Goal: Transaction & Acquisition: Purchase product/service

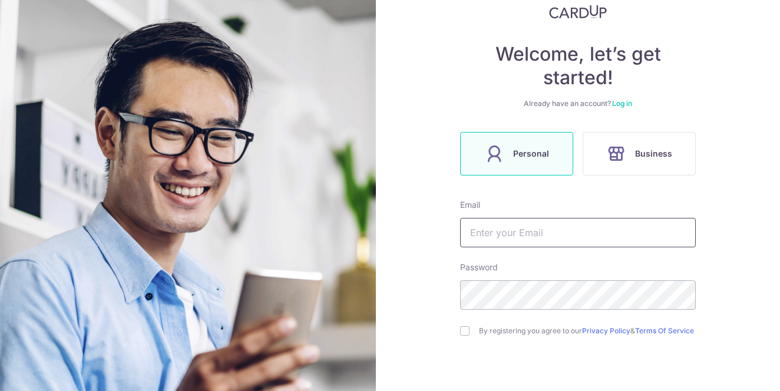
click at [508, 239] on input "text" at bounding box center [578, 232] width 236 height 29
type input "c"
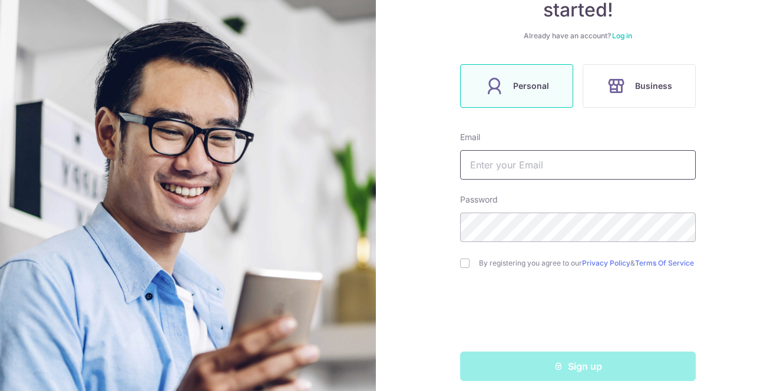
scroll to position [143, 0]
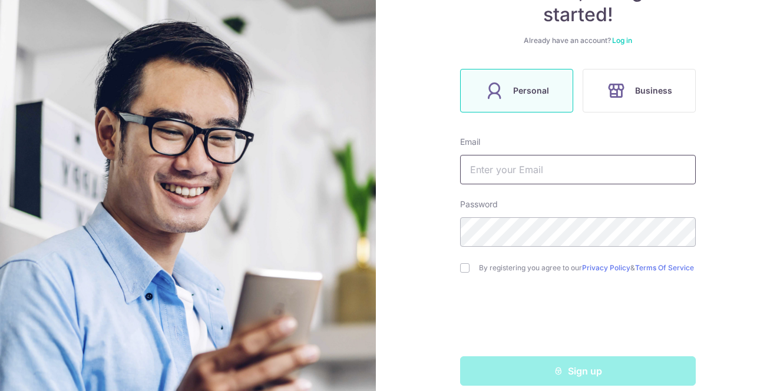
click at [509, 164] on input "text" at bounding box center [578, 169] width 236 height 29
type input "[EMAIL_ADDRESS][DOMAIN_NAME]"
click at [464, 271] on input "checkbox" at bounding box center [464, 267] width 9 height 9
checkbox input "true"
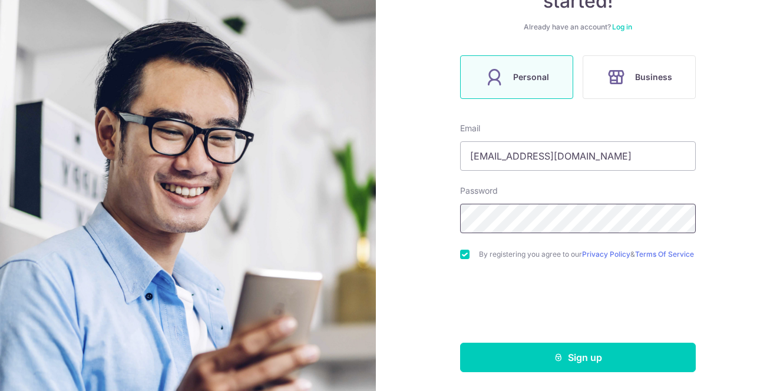
click at [404, 204] on div "Welcome, let’s get started! Already have an account? Log in Personal Business E…" at bounding box center [578, 195] width 404 height 391
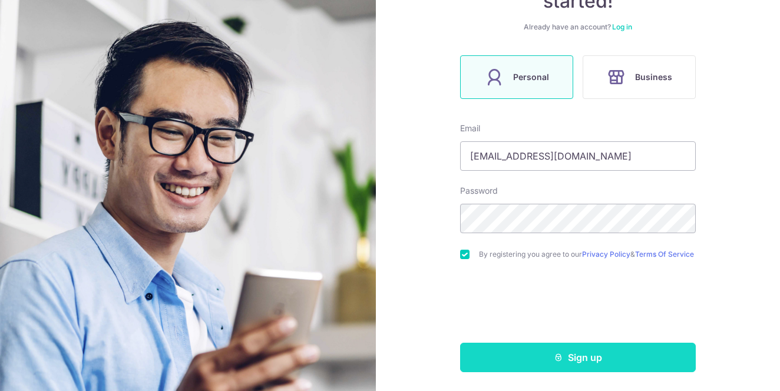
click at [552, 360] on button "Sign up" at bounding box center [578, 357] width 236 height 29
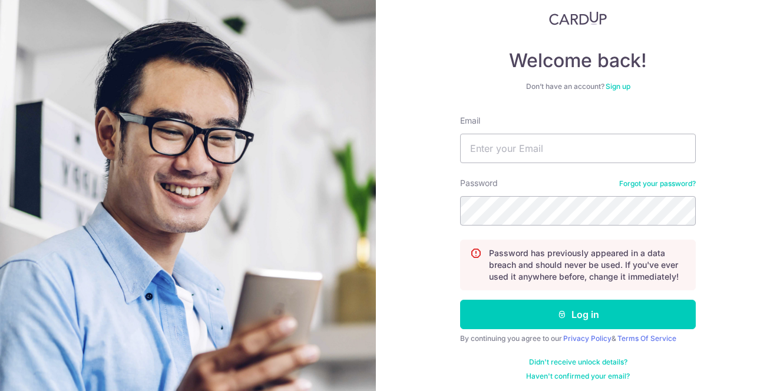
scroll to position [78, 0]
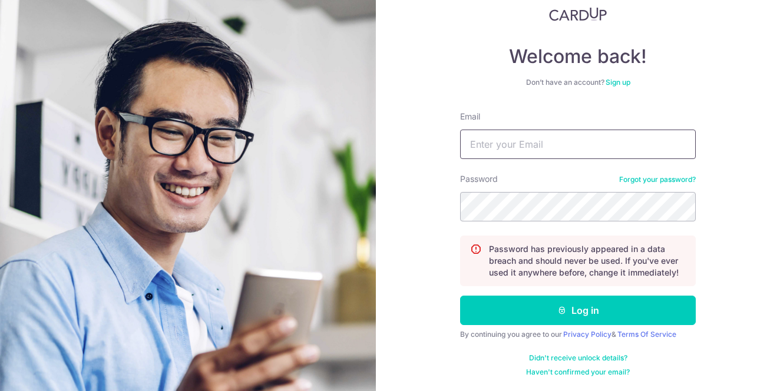
type input "[EMAIL_ADDRESS][DOMAIN_NAME]"
click at [419, 201] on div "Welcome back! Don’t have an account? Sign up Email chenruile@hotmail.com Passwo…" at bounding box center [578, 195] width 404 height 391
click at [417, 193] on div "Welcome back! Don’t have an account? Sign up Email chenruile@hotmail.com Passwo…" at bounding box center [578, 195] width 404 height 391
click at [411, 204] on div "Welcome back! Don’t have an account? Sign up Email chenruile@hotmail.com Passwo…" at bounding box center [578, 195] width 404 height 391
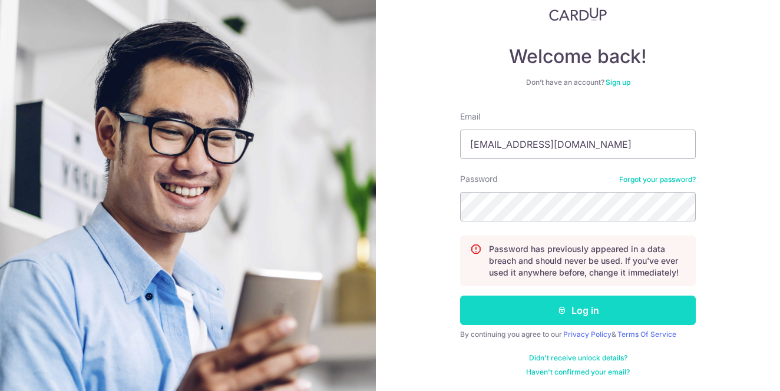
click at [583, 310] on button "Log in" at bounding box center [578, 310] width 236 height 29
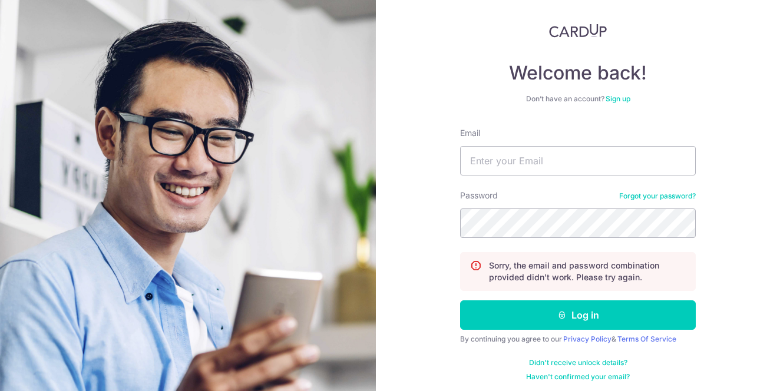
scroll to position [66, 0]
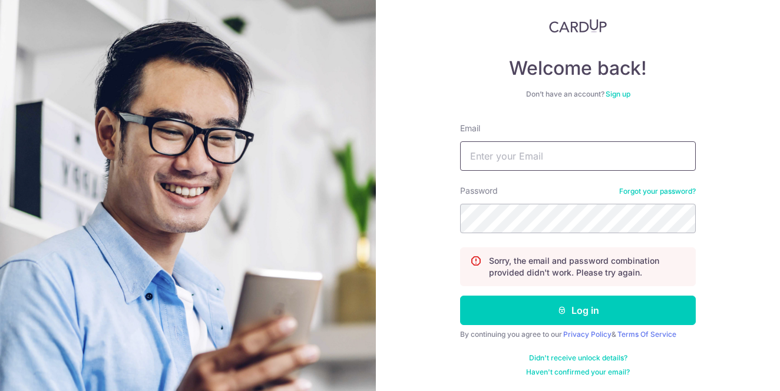
type input "[EMAIL_ADDRESS][DOMAIN_NAME]"
click at [623, 96] on link "Sign up" at bounding box center [617, 94] width 25 height 9
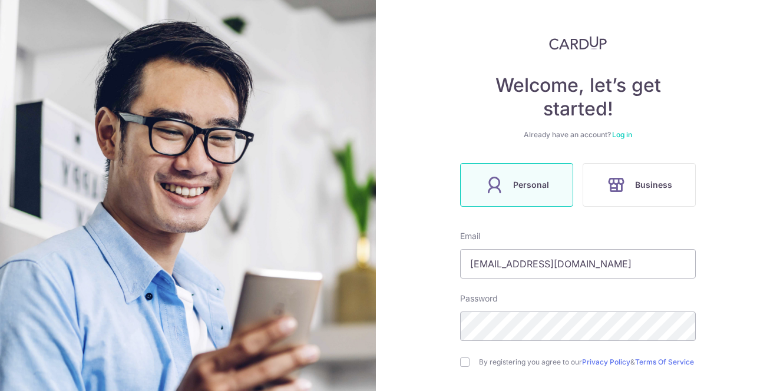
scroll to position [66, 0]
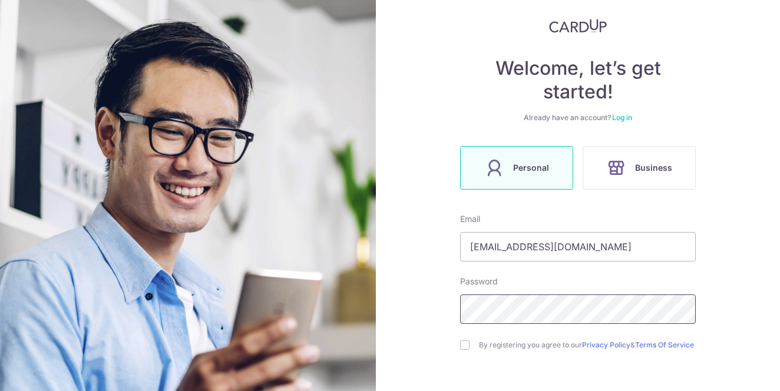
click at [442, 294] on div "Welcome, let’s get started! Already have an account? Log in Personal Business E…" at bounding box center [578, 195] width 404 height 391
click at [459, 349] on div "Welcome, let’s get started! Already have an account? Log in Personal Business E…" at bounding box center [578, 195] width 404 height 391
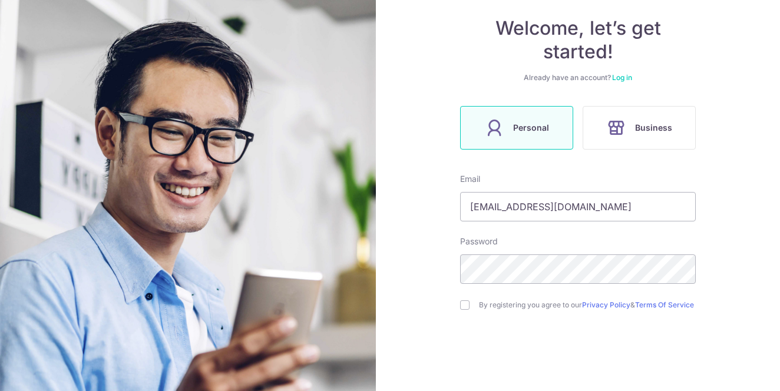
scroll to position [161, 0]
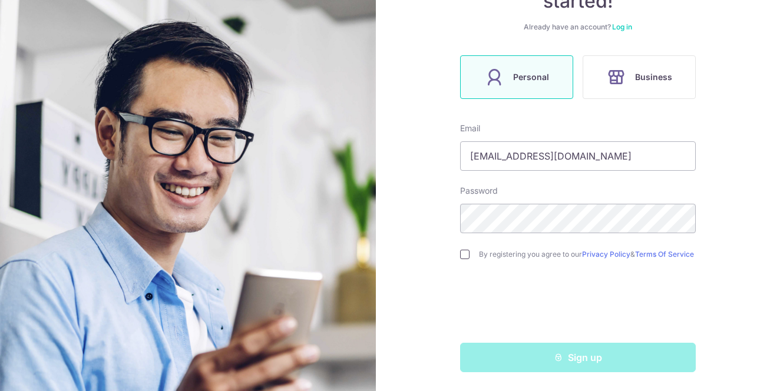
click at [464, 250] on input "checkbox" at bounding box center [464, 254] width 9 height 9
checkbox input "true"
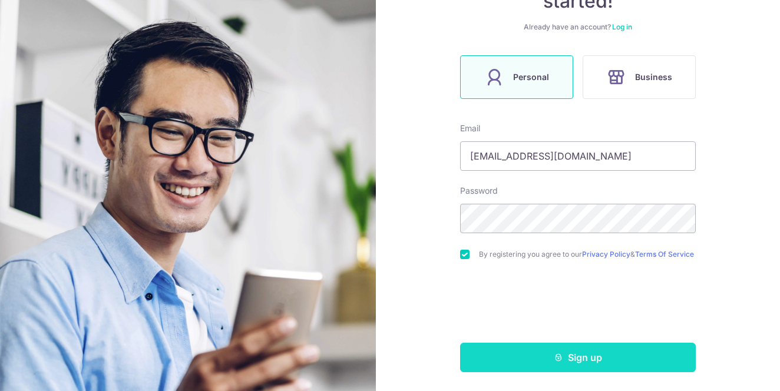
click at [552, 360] on button "Sign up" at bounding box center [578, 357] width 236 height 29
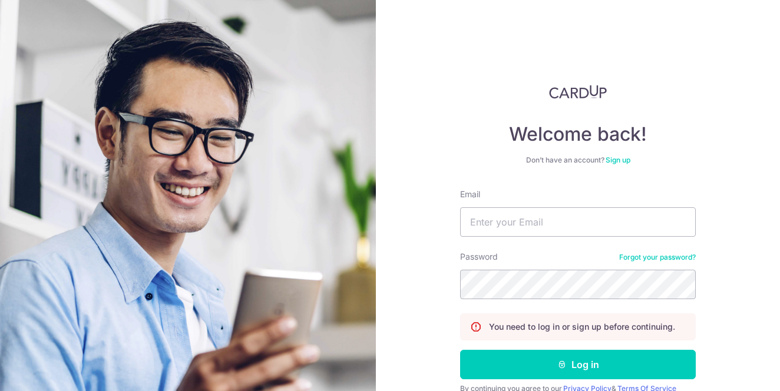
scroll to position [54, 0]
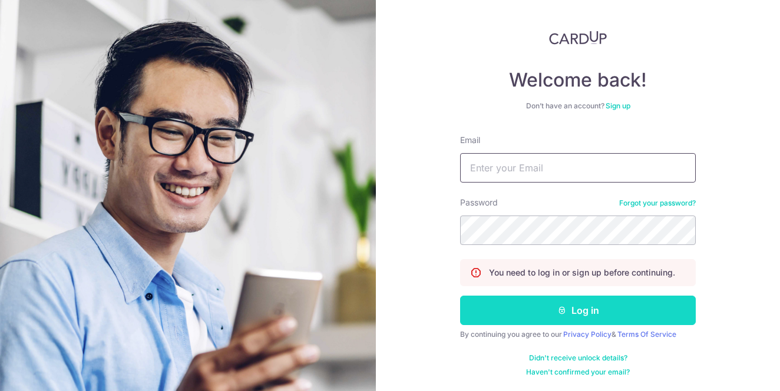
type input "[EMAIL_ADDRESS][DOMAIN_NAME]"
click at [594, 310] on button "Log in" at bounding box center [578, 310] width 236 height 29
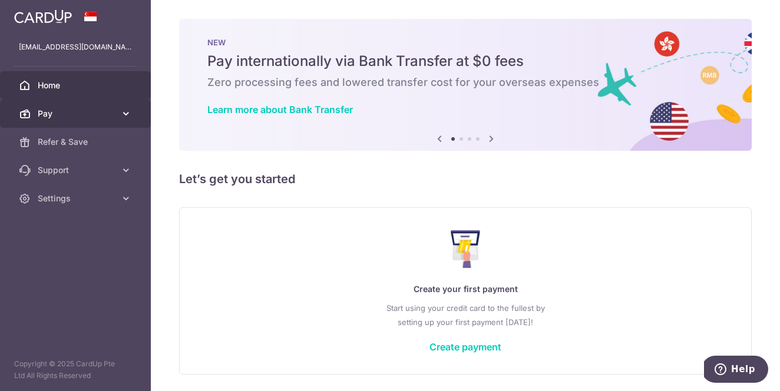
click at [121, 110] on icon at bounding box center [126, 114] width 12 height 12
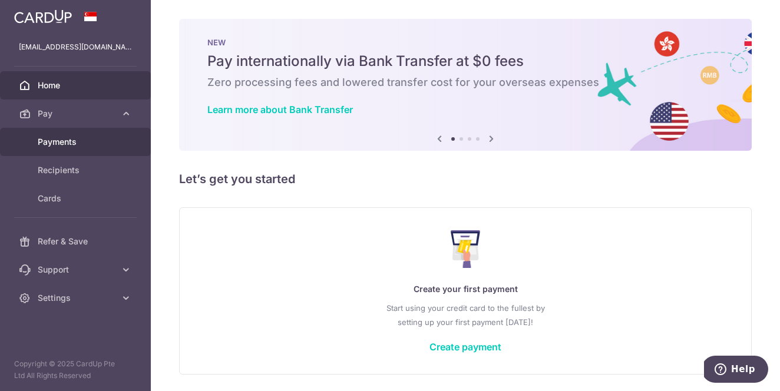
click at [72, 144] on span "Payments" at bounding box center [77, 142] width 78 height 12
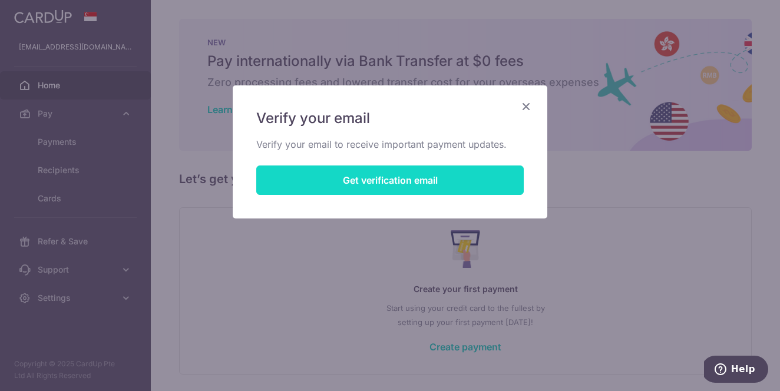
click at [372, 180] on button "Get verification email" at bounding box center [389, 179] width 267 height 29
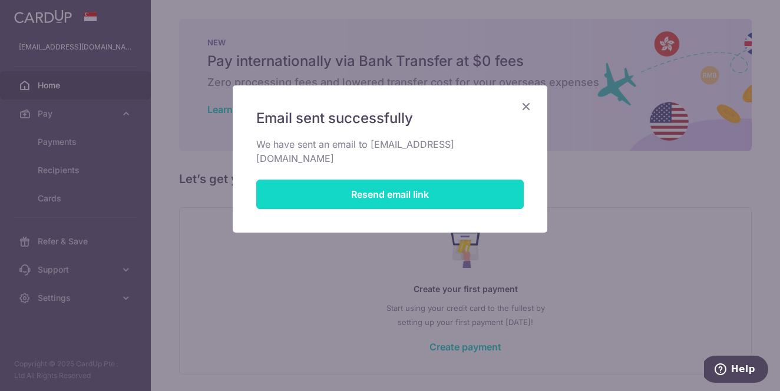
click at [375, 182] on button "Resend email link" at bounding box center [389, 194] width 267 height 29
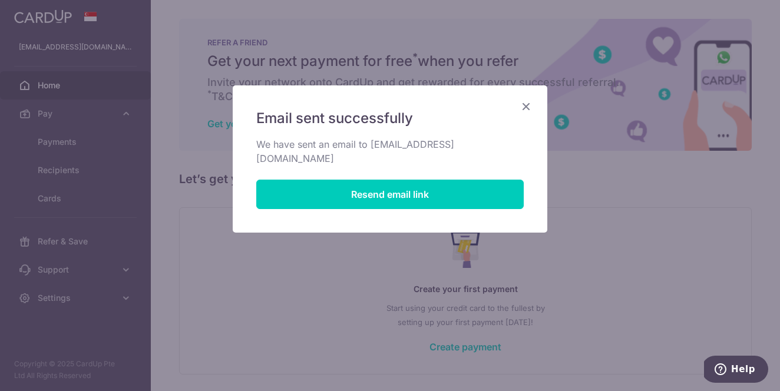
click at [526, 108] on icon "Close" at bounding box center [526, 106] width 14 height 15
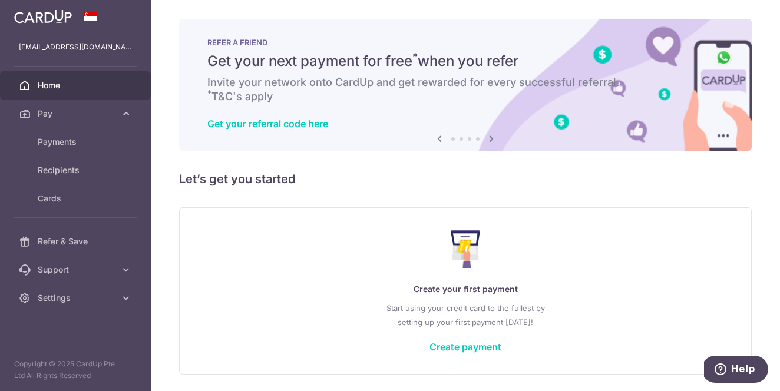
click at [50, 88] on span "Home" at bounding box center [77, 86] width 78 height 12
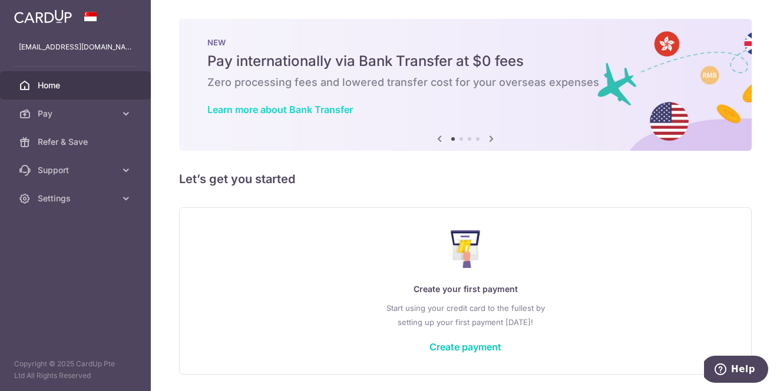
click at [349, 108] on link "Learn more about Bank Transfer" at bounding box center [279, 110] width 145 height 12
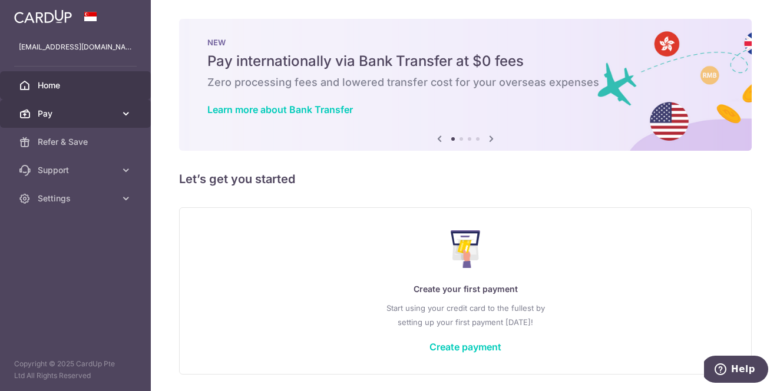
click at [108, 115] on span "Pay" at bounding box center [77, 114] width 78 height 12
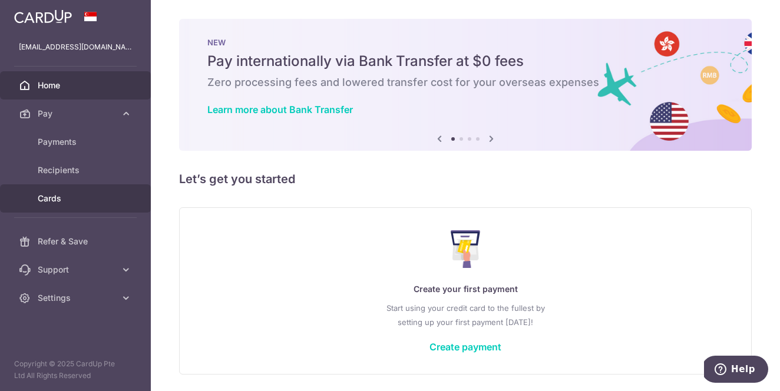
click at [87, 200] on span "Cards" at bounding box center [77, 199] width 78 height 12
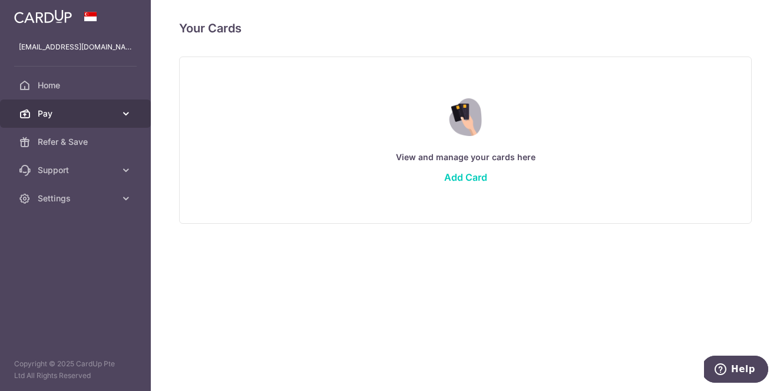
click at [98, 112] on span "Pay" at bounding box center [77, 114] width 78 height 12
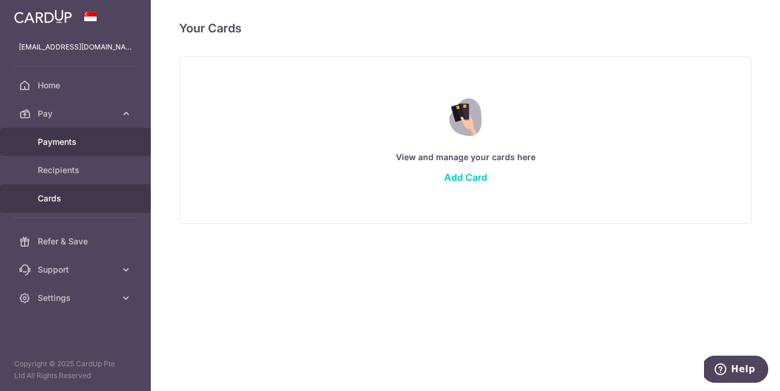
click at [82, 145] on span "Payments" at bounding box center [77, 142] width 78 height 12
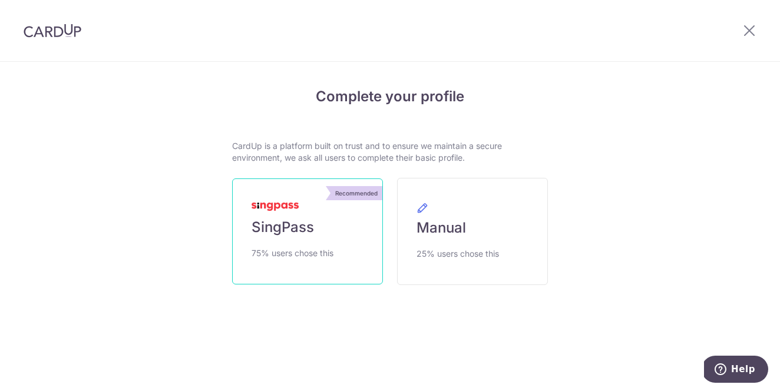
click at [319, 234] on link "Recommended SingPass 75% users chose this" at bounding box center [307, 231] width 151 height 106
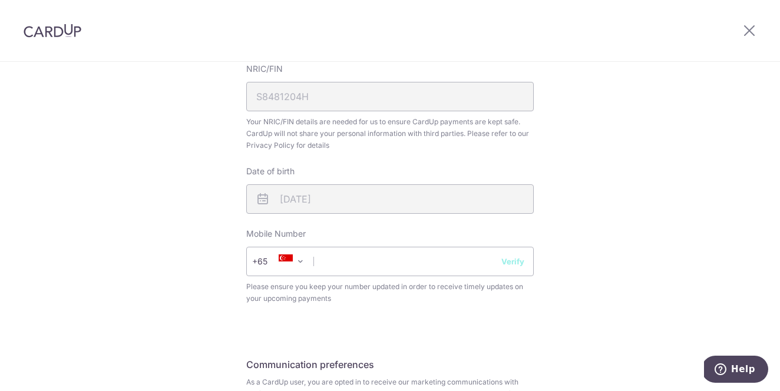
scroll to position [353, 0]
click at [396, 265] on input "text" at bounding box center [389, 260] width 287 height 29
click at [386, 264] on input "text" at bounding box center [389, 260] width 287 height 29
type input "90285393"
click at [517, 265] on button "Verify" at bounding box center [512, 260] width 23 height 12
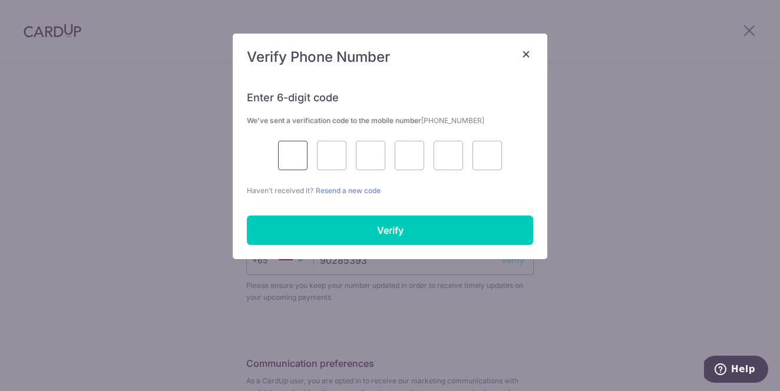
click at [285, 161] on input "text" at bounding box center [292, 155] width 29 height 29
type input "1"
type input "7"
type input "8"
type input "9"
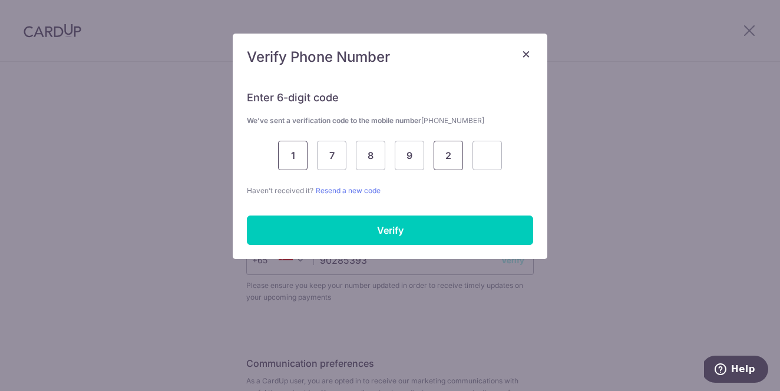
type input "2"
type input "0"
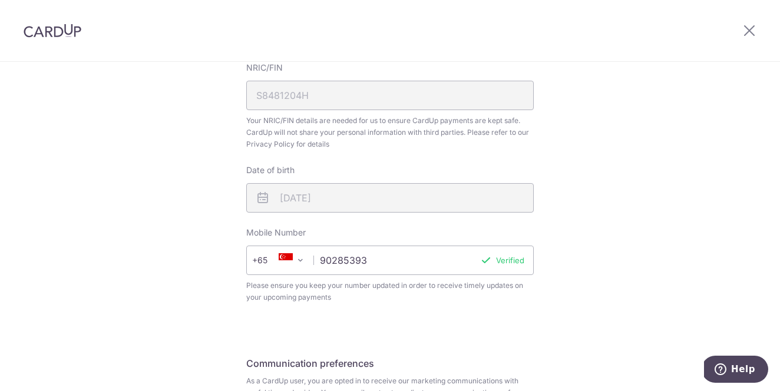
click at [396, 233] on div "Mobile Number +376 +971 +93 +1268 +1264 +355 +374 +244 +0 +54 +1684 +43 +61 +29…" at bounding box center [389, 265] width 287 height 77
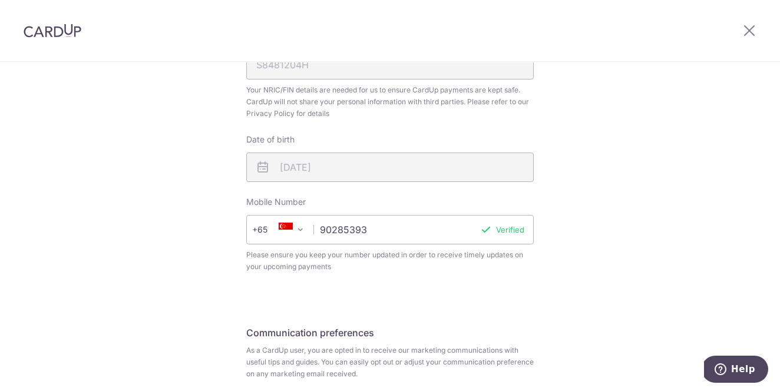
scroll to position [481, 0]
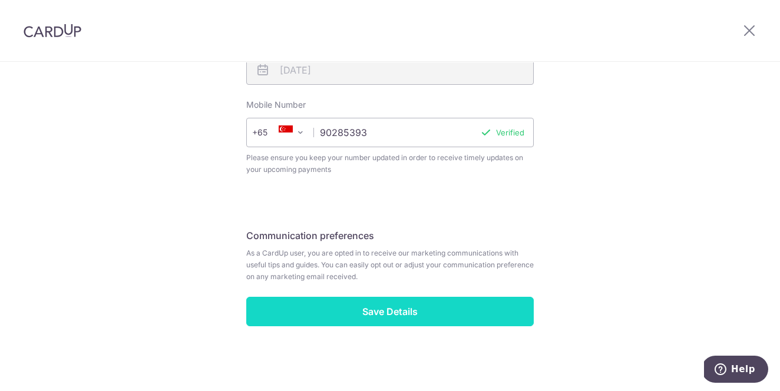
click at [393, 319] on input "Save Details" at bounding box center [389, 311] width 287 height 29
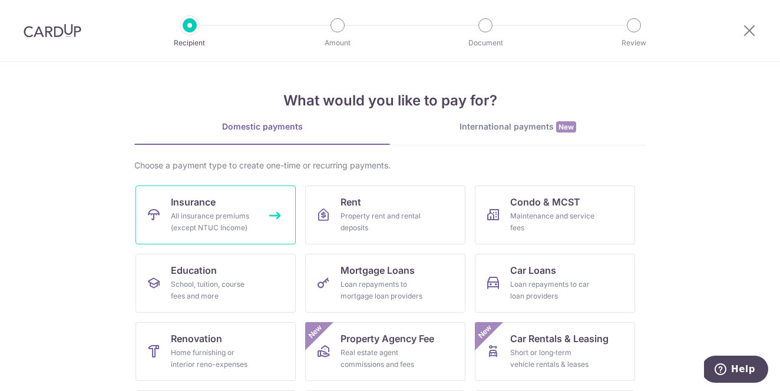
click at [263, 221] on link "Insurance All insurance premiums (except NTUC Income)" at bounding box center [215, 215] width 160 height 59
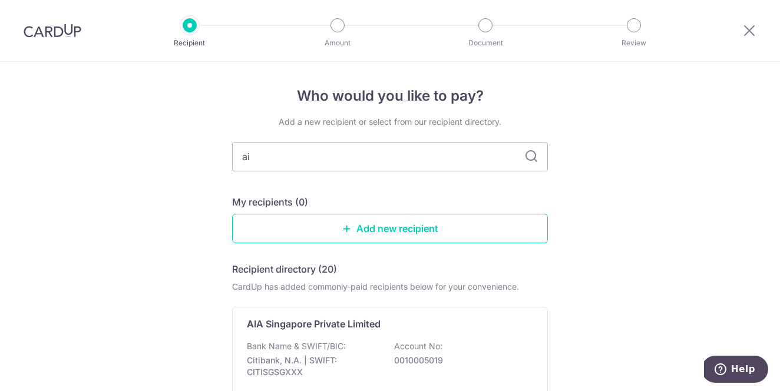
type input "aia"
click at [445, 349] on div "Bank Name & SWIFT/BIC: Citibank, N.A. | SWIFT: CITISGSGXXX Account No: 00100050…" at bounding box center [390, 362] width 286 height 44
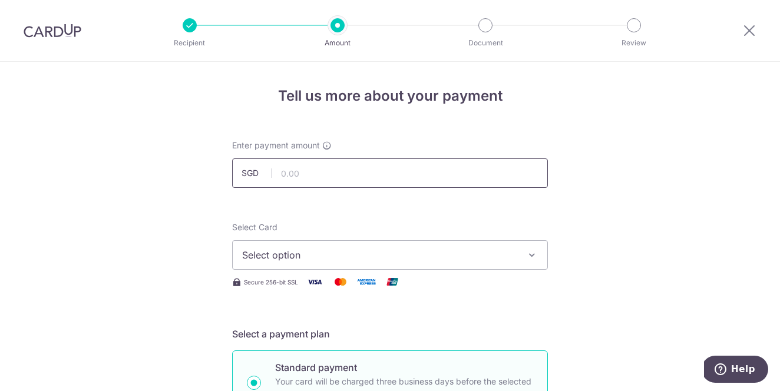
click at [344, 171] on input "text" at bounding box center [390, 172] width 316 height 29
type input "200.00"
click at [386, 244] on button "Select option" at bounding box center [390, 254] width 316 height 29
click at [354, 292] on span "Add credit card" at bounding box center [400, 288] width 274 height 12
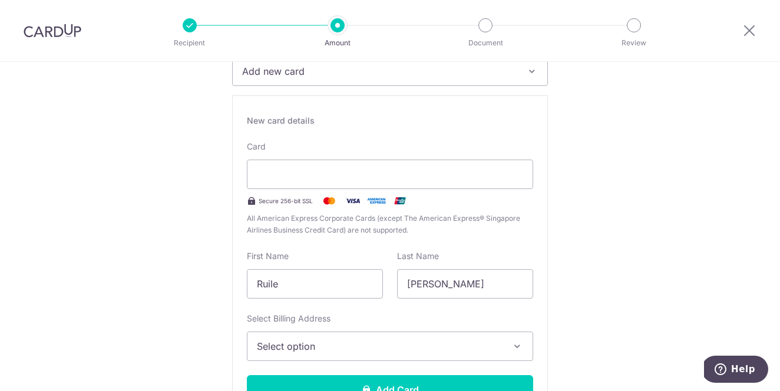
scroll to position [196, 0]
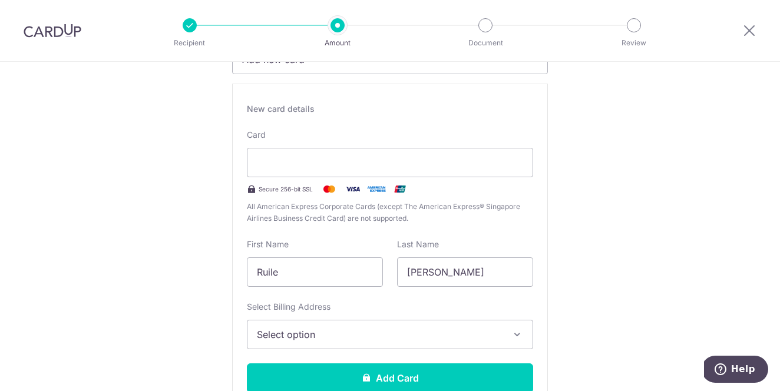
click at [409, 330] on span "Select option" at bounding box center [379, 334] width 245 height 14
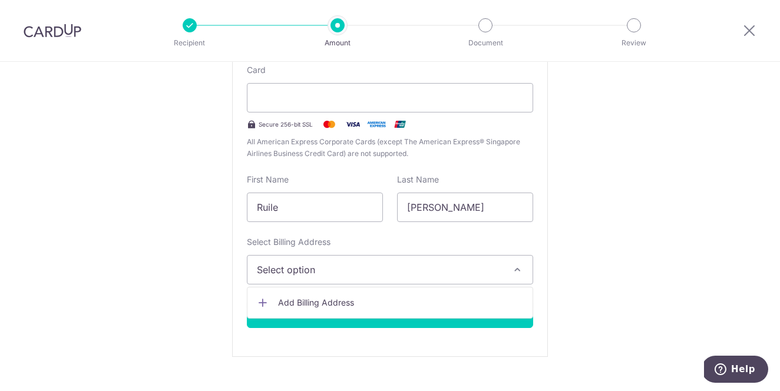
scroll to position [270, 0]
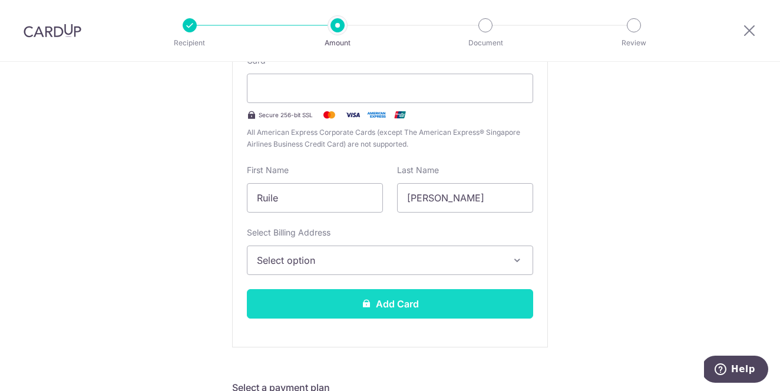
click at [398, 300] on button "Add Card" at bounding box center [390, 303] width 286 height 29
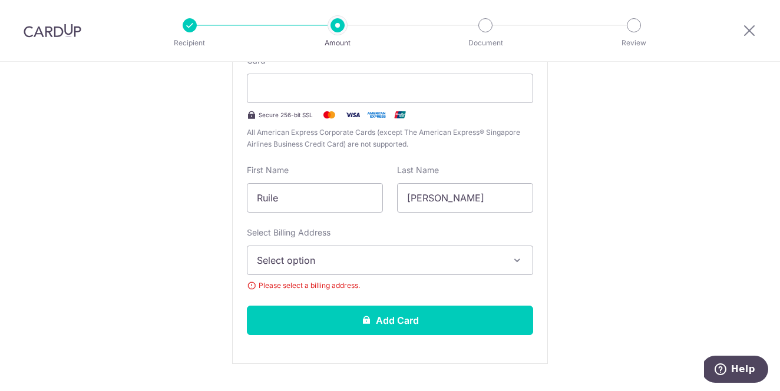
click at [438, 260] on span "Select option" at bounding box center [379, 260] width 245 height 14
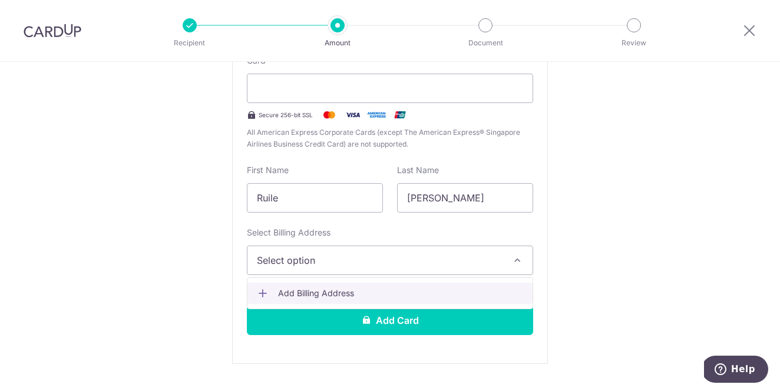
click at [407, 292] on span "Add Billing Address" at bounding box center [400, 293] width 245 height 12
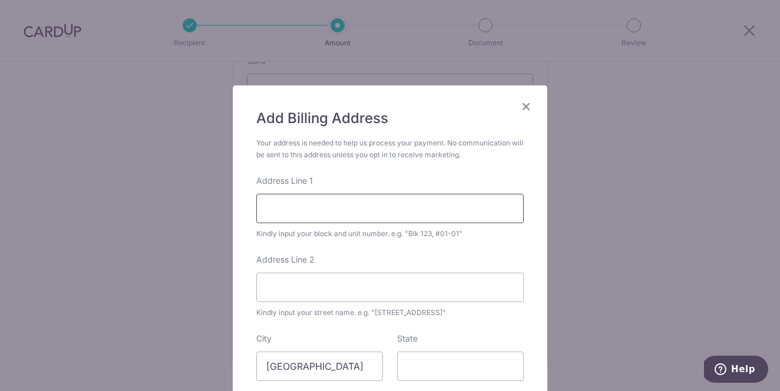
click at [393, 206] on input "Address Line 1" at bounding box center [389, 208] width 267 height 29
type input "813A YISHUN RING ROAD - KHATIB COURT #13-4415"
type input "761813"
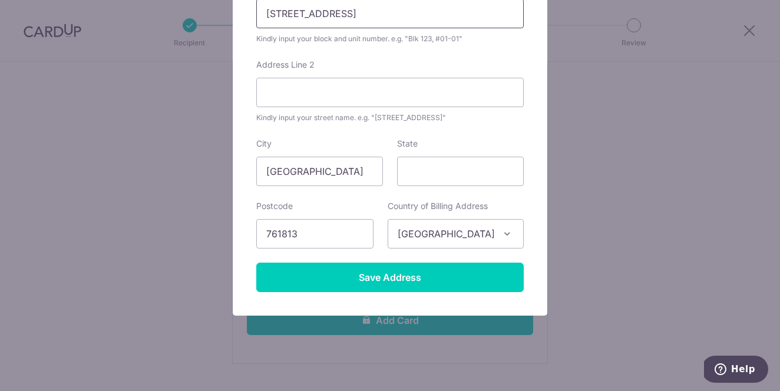
scroll to position [196, 0]
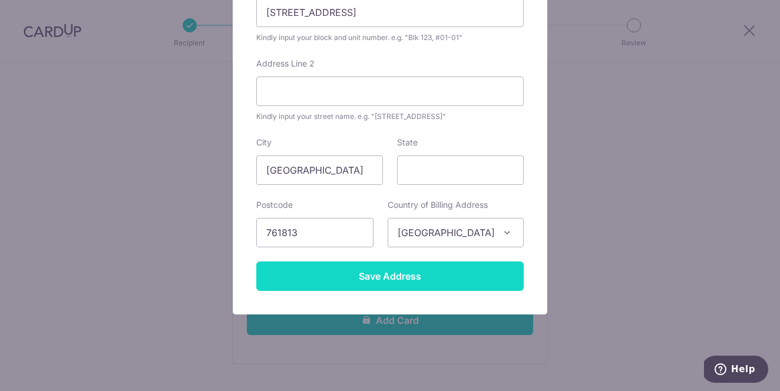
click at [400, 280] on input "Save Address" at bounding box center [389, 275] width 267 height 29
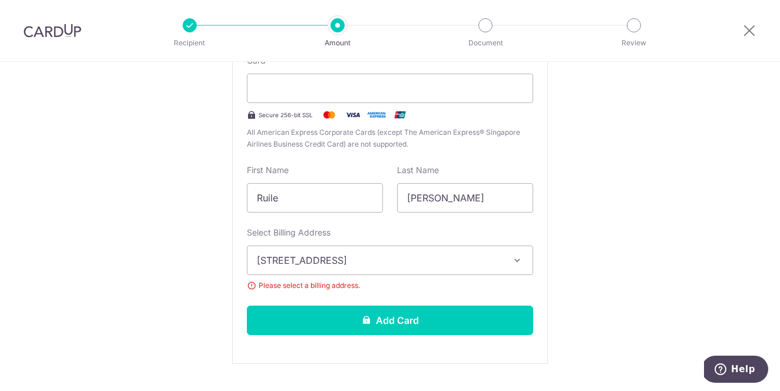
click at [399, 264] on span "813A YISHUN RING ROAD - KHATIB COURT #13-4415, Singapore, Singapore-761813" at bounding box center [379, 260] width 245 height 14
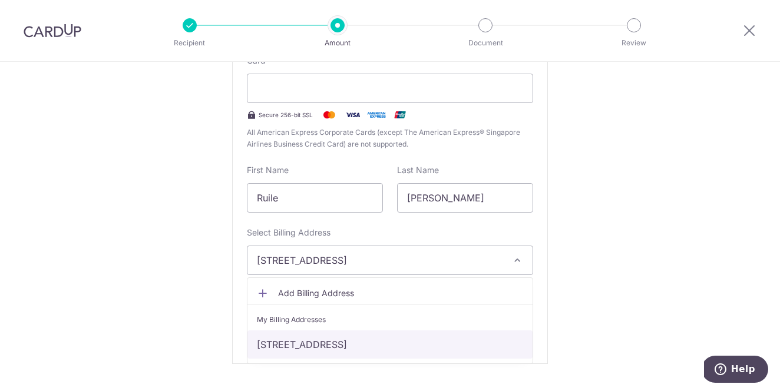
click at [397, 345] on link "813A YISHUN RING ROAD - KHATIB COURT #13-4415, Singapore, Singapore-761813" at bounding box center [389, 344] width 285 height 28
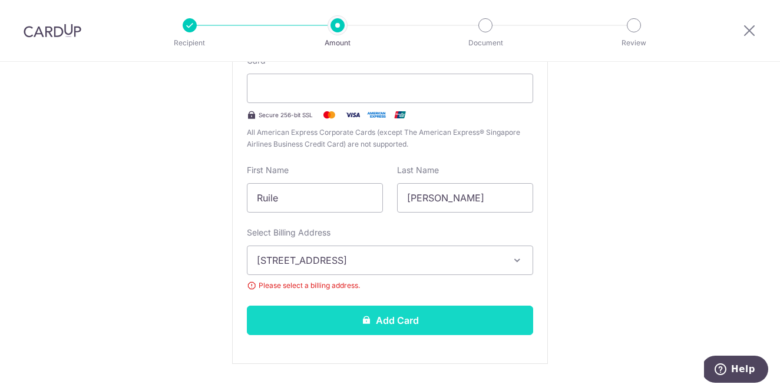
click at [408, 323] on button "Add Card" at bounding box center [390, 320] width 286 height 29
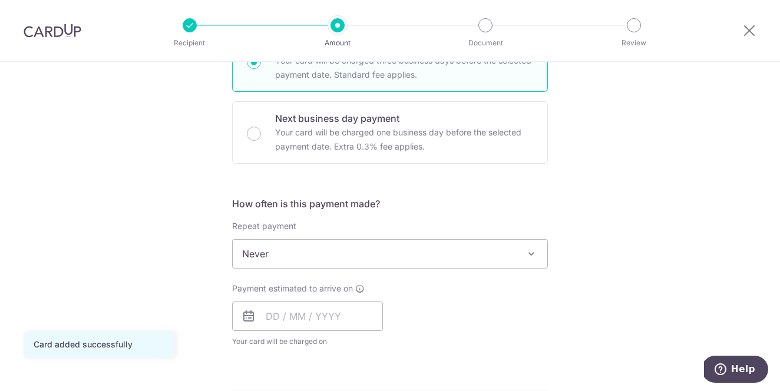
scroll to position [323, 0]
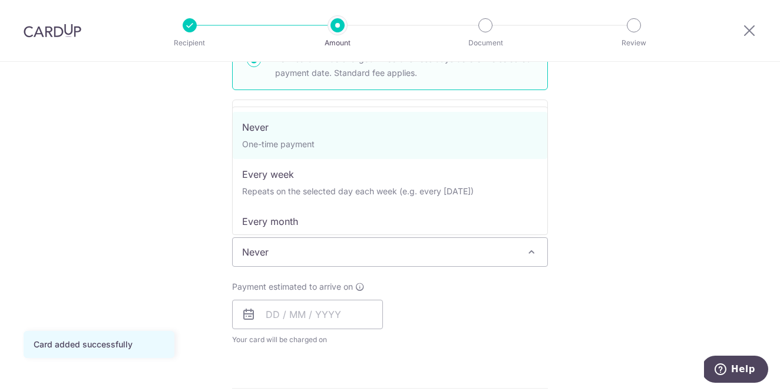
click at [504, 249] on span "Never" at bounding box center [390, 252] width 314 height 28
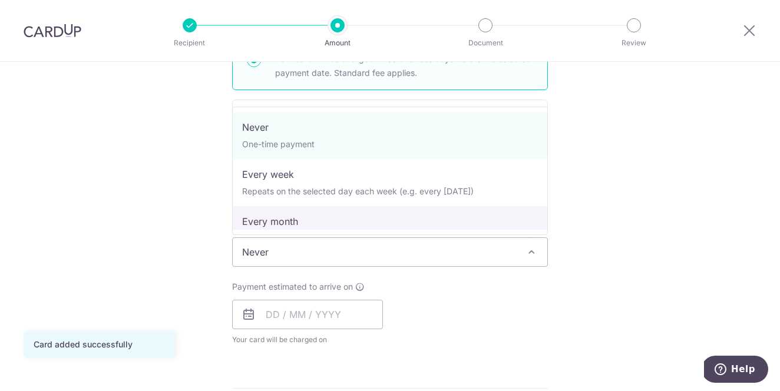
select select "3"
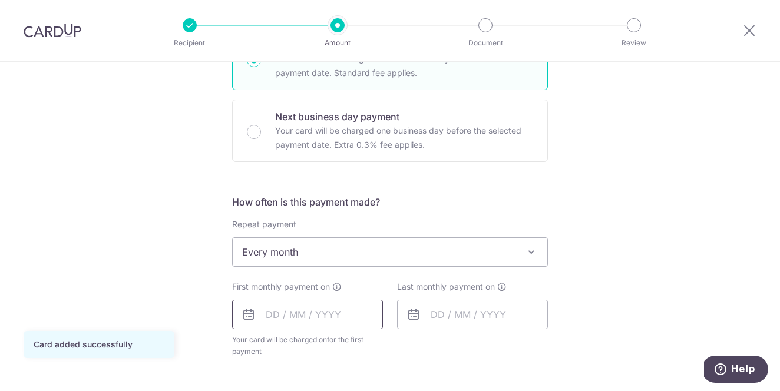
click at [269, 319] on input "text" at bounding box center [307, 314] width 151 height 29
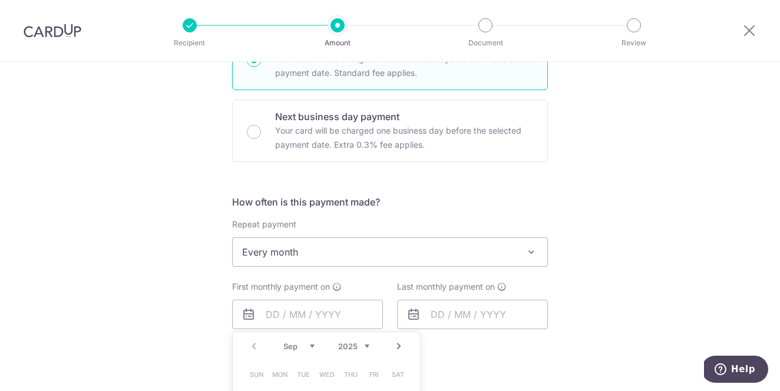
click at [312, 347] on select "Sep Oct Nov Dec" at bounding box center [298, 346] width 31 height 9
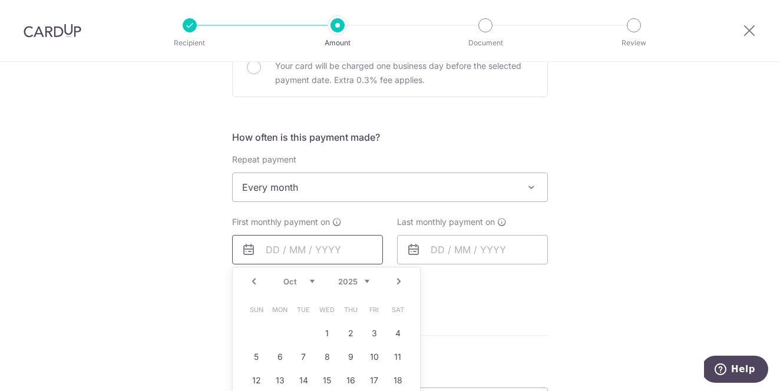
scroll to position [389, 0]
click at [372, 330] on link "3" at bounding box center [374, 331] width 19 height 19
type input "[DATE]"
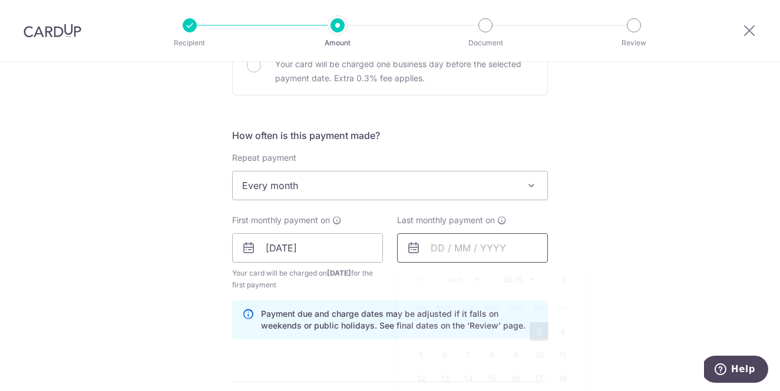
click at [432, 249] on input "text" at bounding box center [472, 247] width 151 height 29
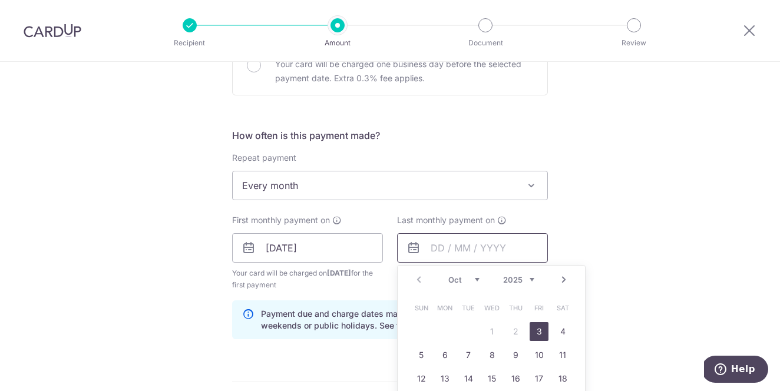
scroll to position [390, 0]
click at [525, 274] on select "2025 2026 2027 2028 2029 2030 2031 2032 2033 2034 2035" at bounding box center [518, 278] width 31 height 9
click at [539, 335] on link "2" at bounding box center [538, 330] width 19 height 19
type input "02/10/2026"
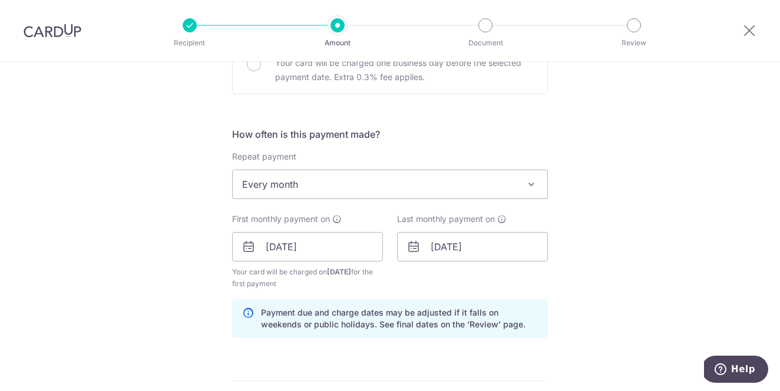
click at [608, 268] on div "Tell us more about your payment Enter payment amount SGD 200.00 200.00 Card add…" at bounding box center [390, 233] width 780 height 1125
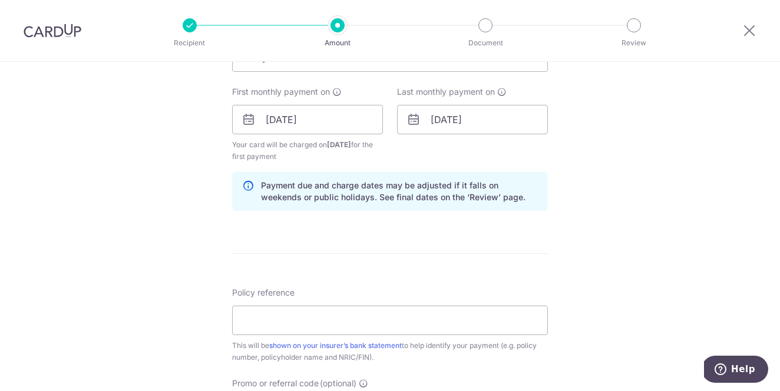
scroll to position [600, 0]
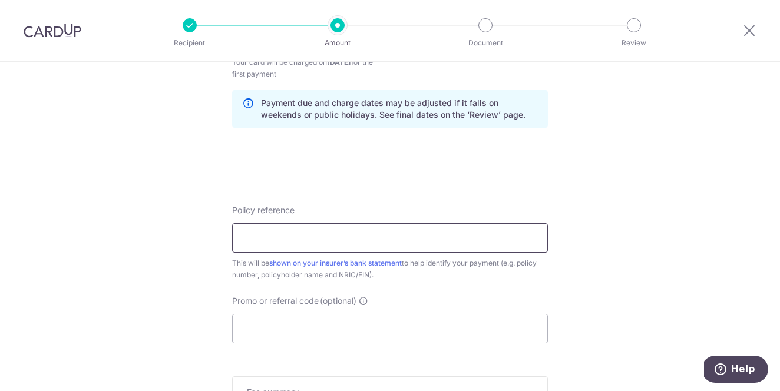
click at [362, 234] on input "Policy reference" at bounding box center [390, 237] width 316 height 29
type input "R"
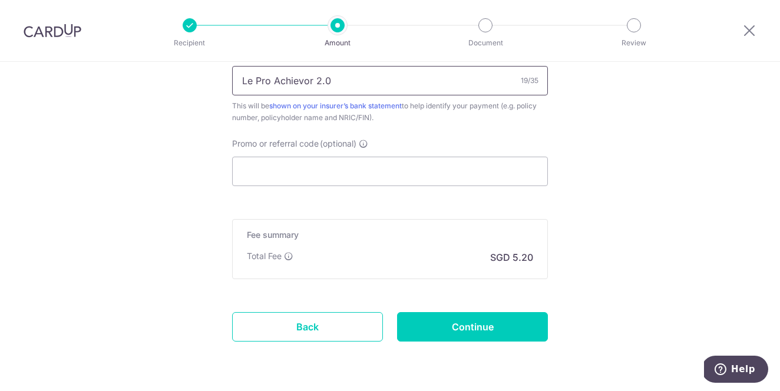
scroll to position [760, 0]
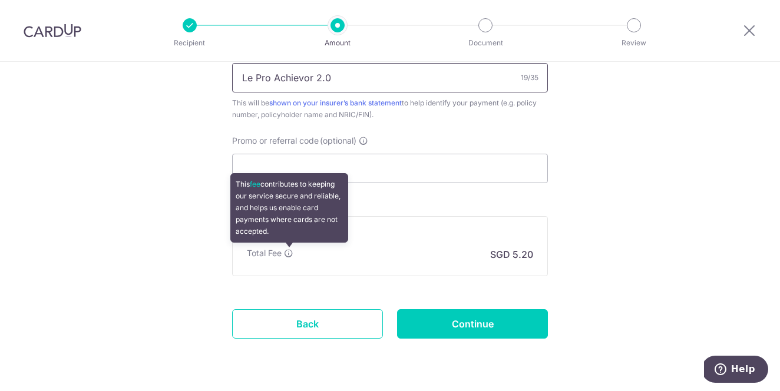
type input "Le Pro Achievor 2.0"
click at [289, 251] on icon at bounding box center [288, 253] width 9 height 9
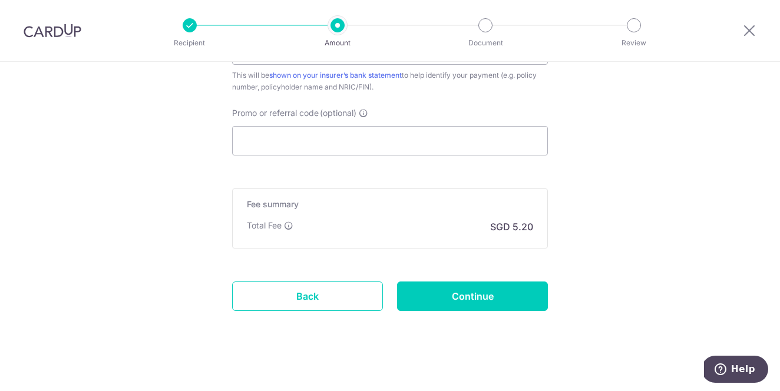
scroll to position [791, 0]
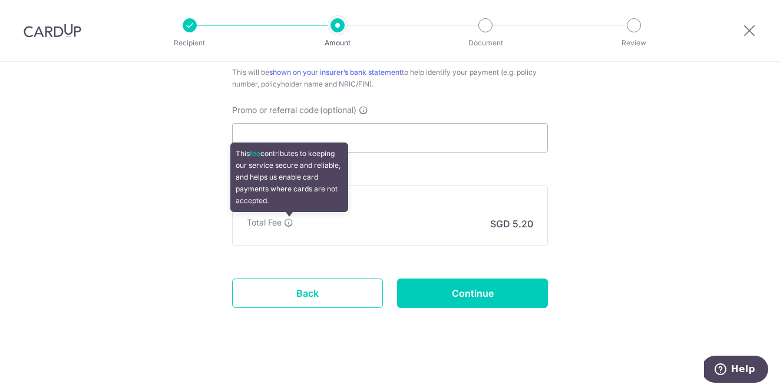
click at [289, 218] on icon at bounding box center [288, 222] width 9 height 9
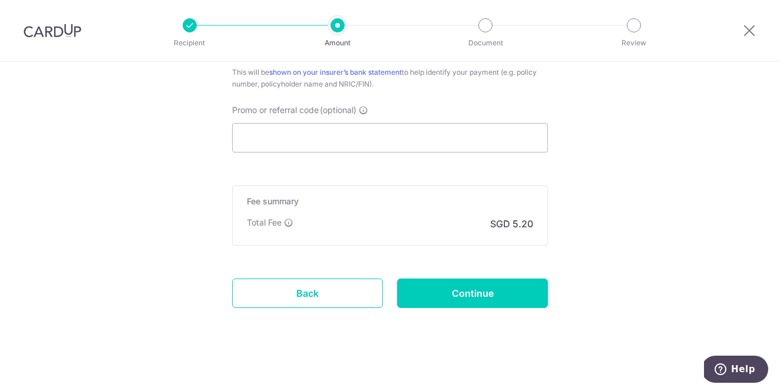
scroll to position [796, 0]
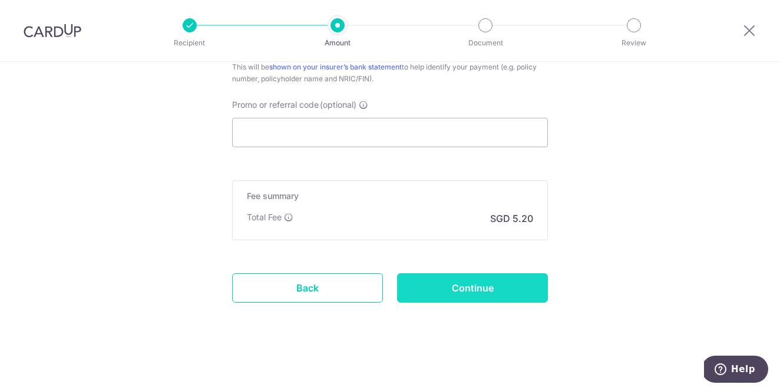
click at [458, 284] on input "Continue" at bounding box center [472, 287] width 151 height 29
type input "Create Schedule"
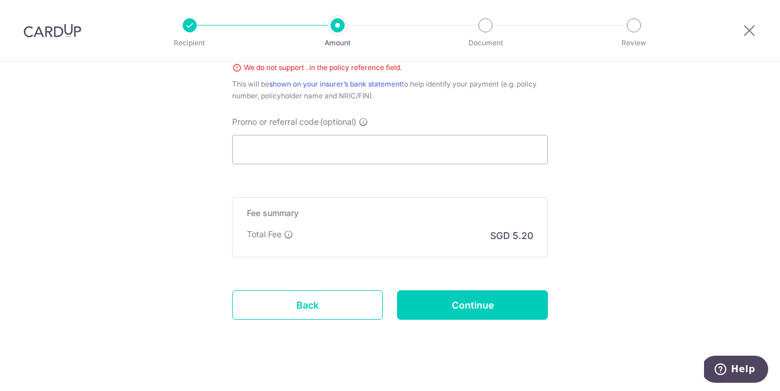
scroll to position [631, 0]
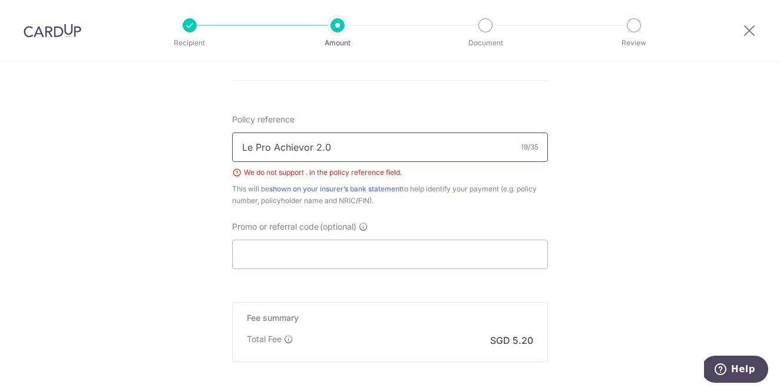
click at [325, 148] on input "Le Pro Achievor 2.0" at bounding box center [390, 147] width 316 height 29
type input "Le Pro Achievor 2"
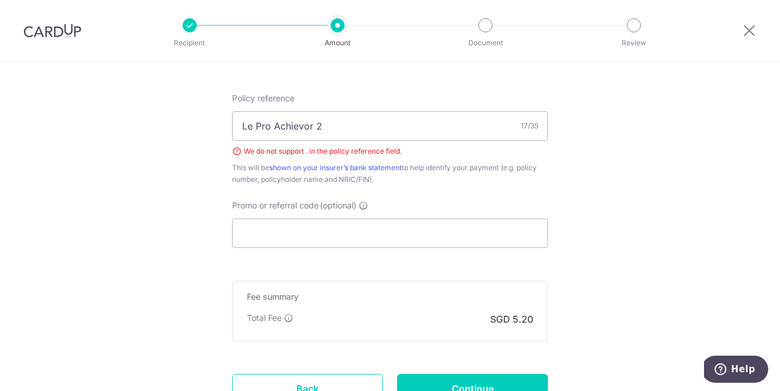
scroll to position [753, 0]
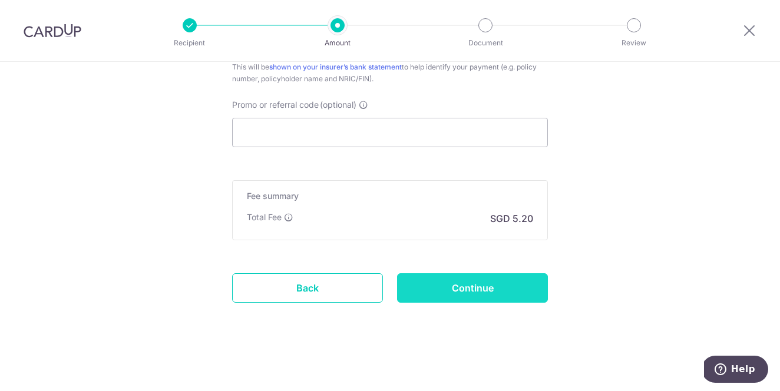
click at [468, 286] on input "Continue" at bounding box center [472, 287] width 151 height 29
type input "Create Schedule"
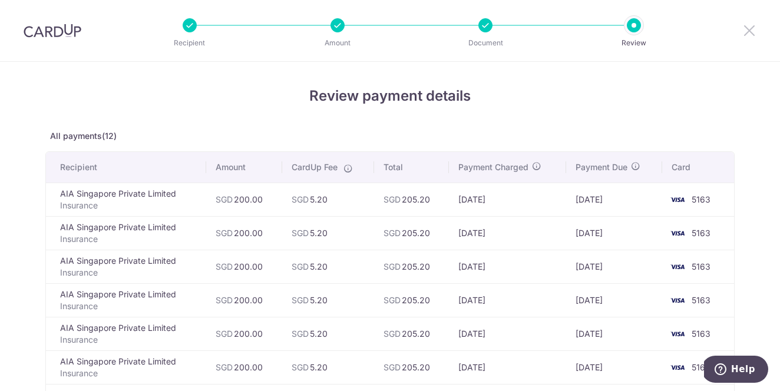
click at [749, 24] on icon at bounding box center [749, 30] width 14 height 15
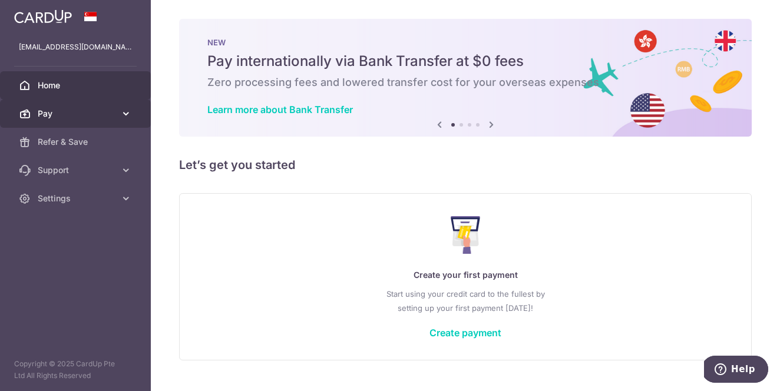
click at [80, 118] on span "Pay" at bounding box center [77, 114] width 78 height 12
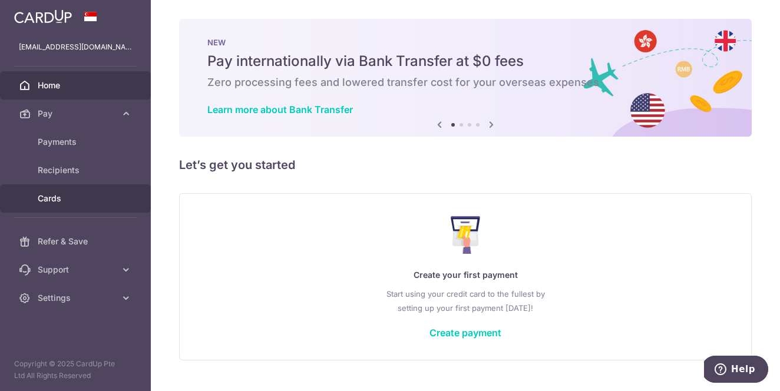
click at [74, 199] on span "Cards" at bounding box center [77, 199] width 78 height 12
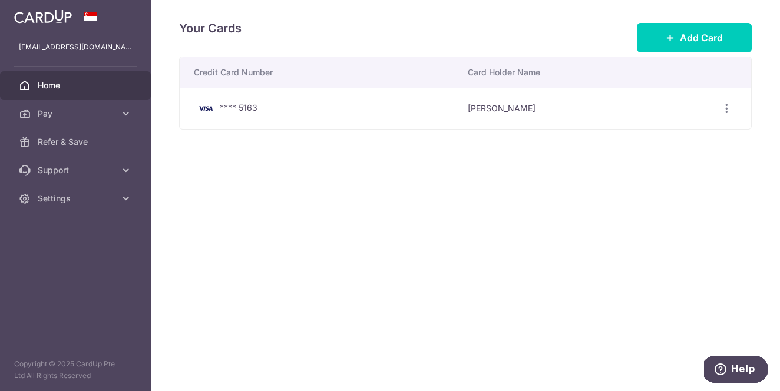
click at [62, 87] on span "Home" at bounding box center [77, 86] width 78 height 12
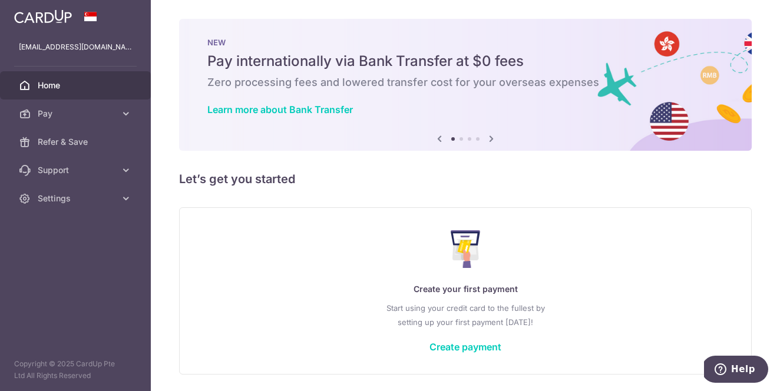
click at [493, 137] on icon at bounding box center [491, 138] width 14 height 15
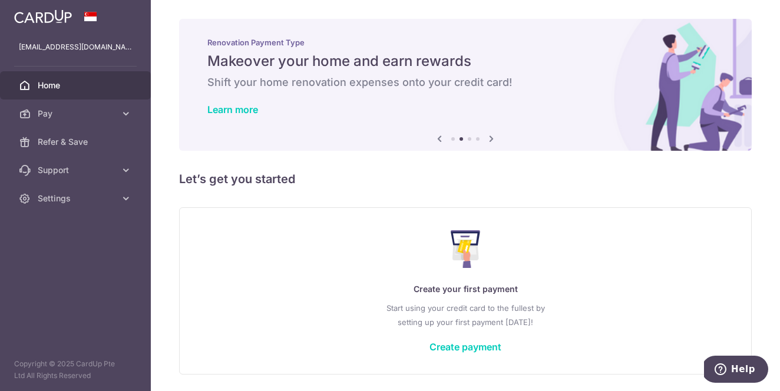
click at [493, 137] on icon at bounding box center [491, 138] width 14 height 15
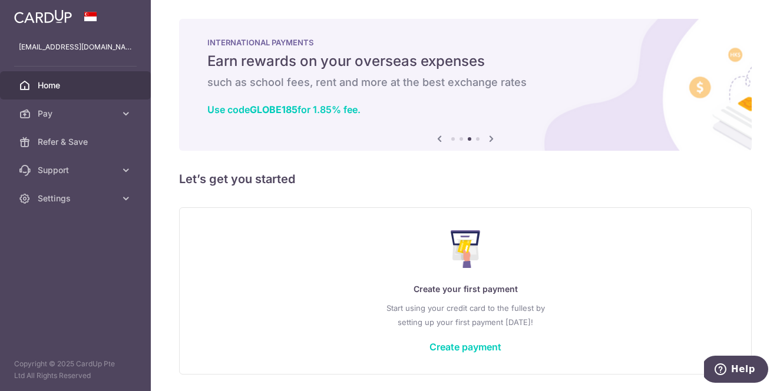
click at [493, 139] on icon at bounding box center [491, 138] width 14 height 15
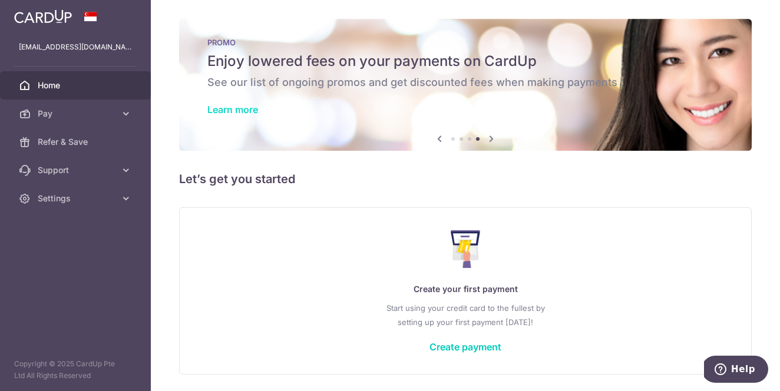
click at [236, 109] on link "Learn more" at bounding box center [232, 110] width 51 height 12
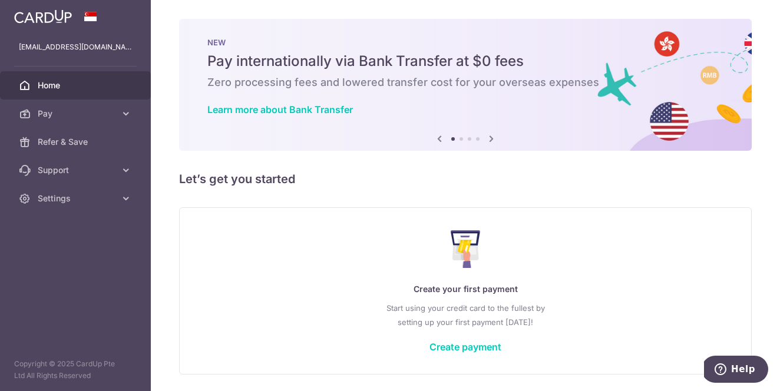
click at [490, 139] on icon at bounding box center [491, 138] width 14 height 15
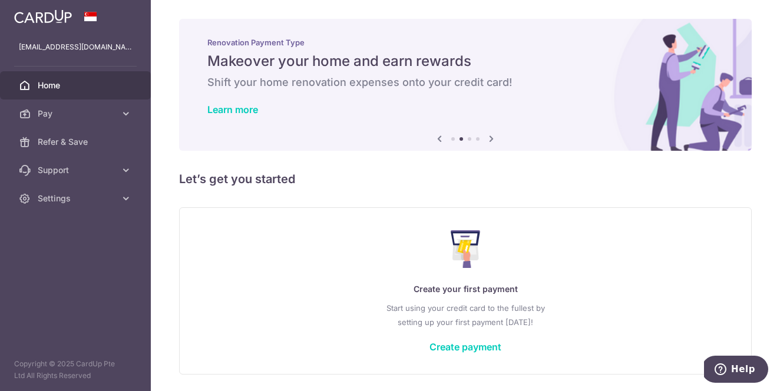
click at [490, 140] on icon at bounding box center [491, 138] width 14 height 15
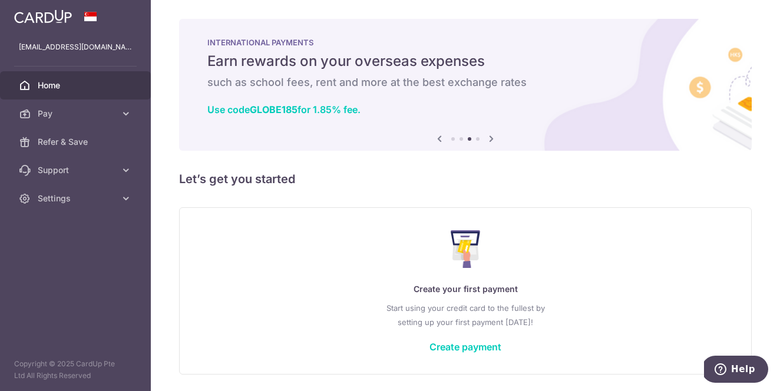
click at [490, 141] on icon at bounding box center [491, 138] width 14 height 15
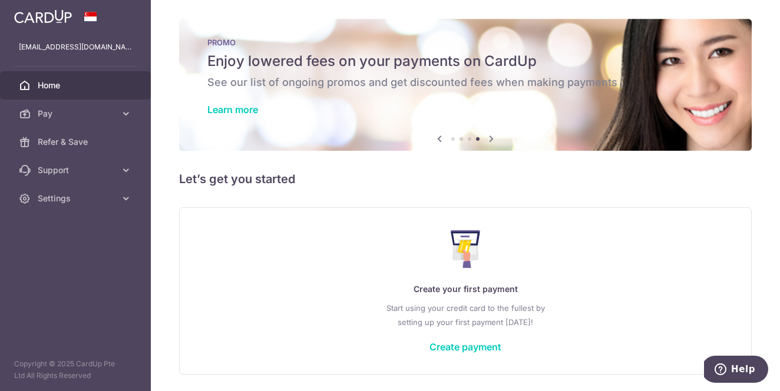
click at [489, 142] on icon at bounding box center [491, 138] width 14 height 15
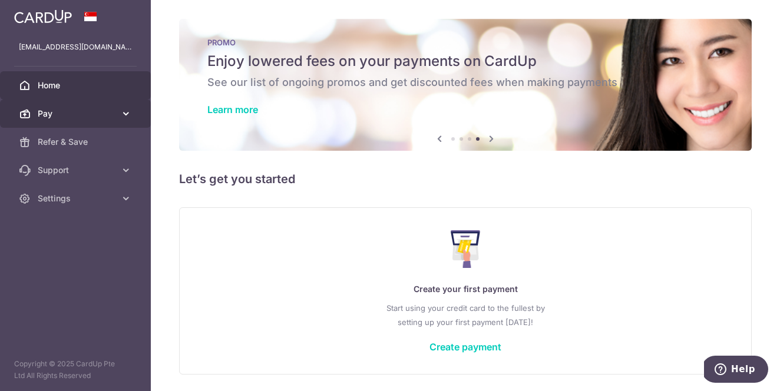
click at [71, 113] on span "Pay" at bounding box center [77, 114] width 78 height 12
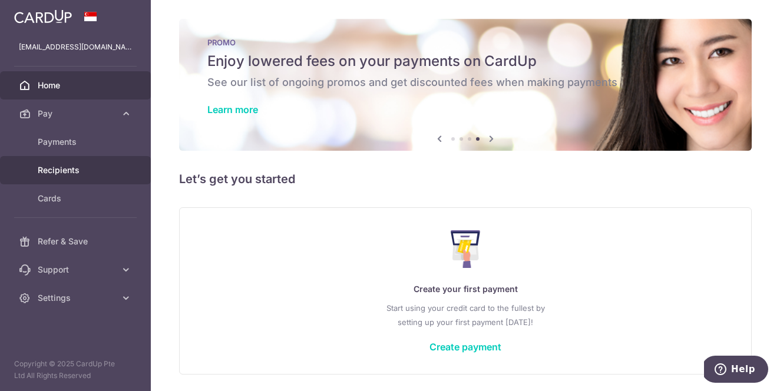
click at [72, 172] on span "Recipients" at bounding box center [77, 170] width 78 height 12
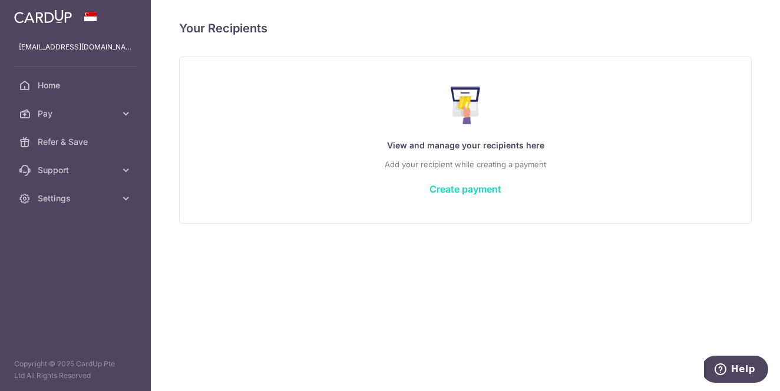
click at [446, 185] on link "Create payment" at bounding box center [465, 189] width 72 height 12
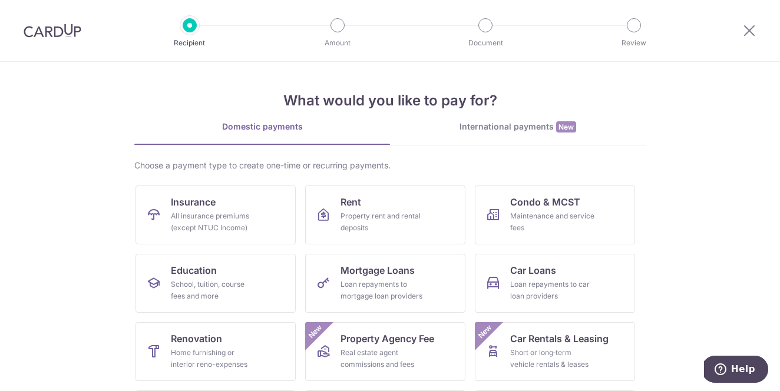
click at [528, 123] on div "International payments New" at bounding box center [518, 127] width 256 height 12
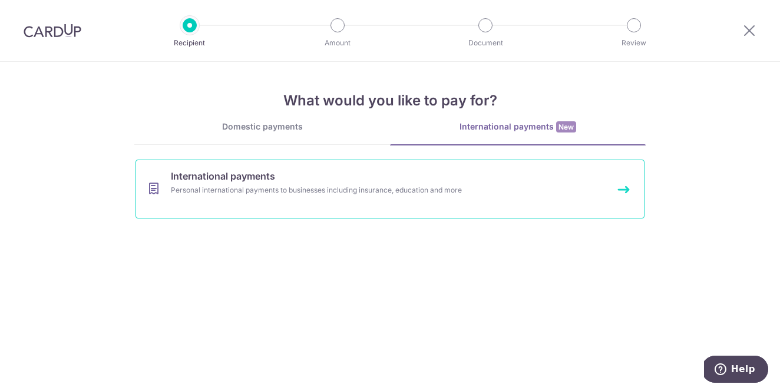
click at [429, 184] on div "Personal international payments to businesses including insurance, education an…" at bounding box center [374, 190] width 407 height 12
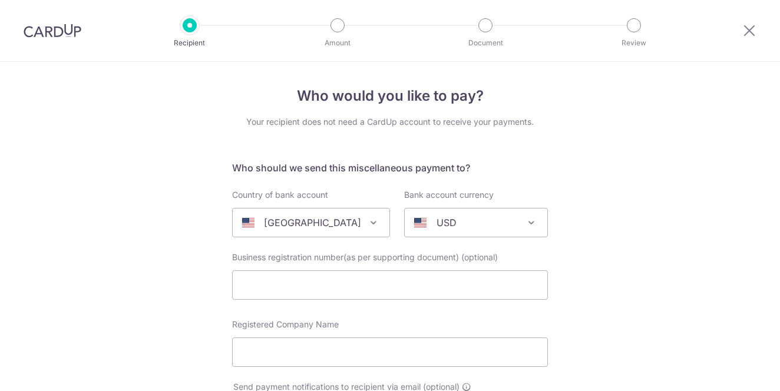
select select
click at [370, 223] on span at bounding box center [373, 223] width 14 height 14
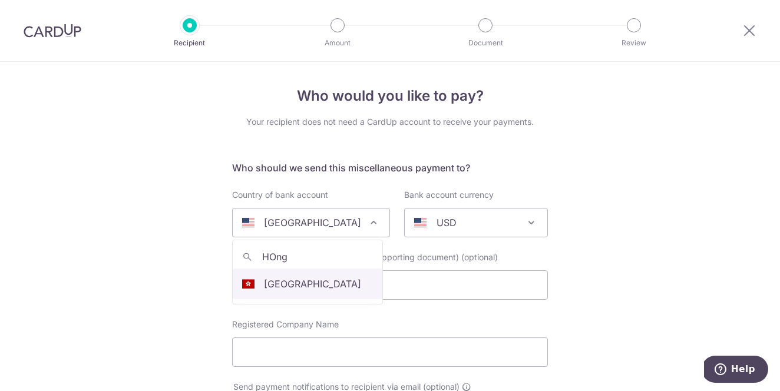
type input "HOng"
select select "95"
select select "Hong Kong"
select select
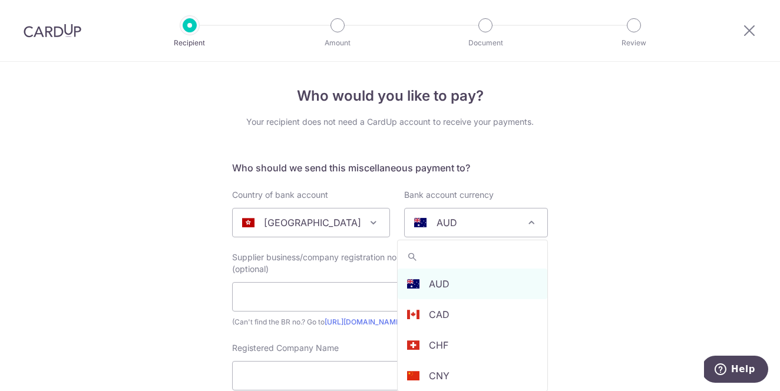
click at [494, 224] on div "AUD" at bounding box center [466, 223] width 105 height 14
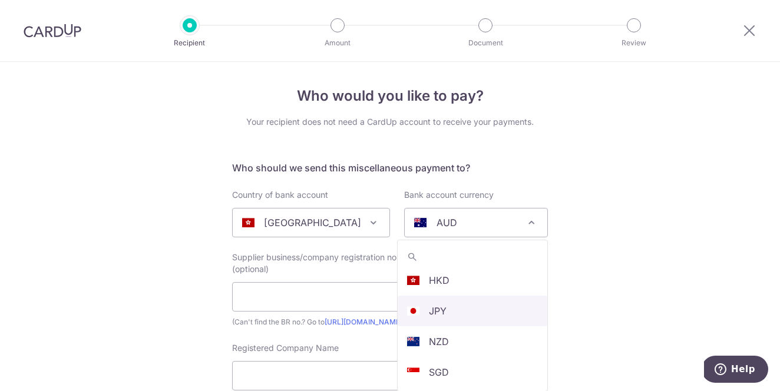
scroll to position [219, 0]
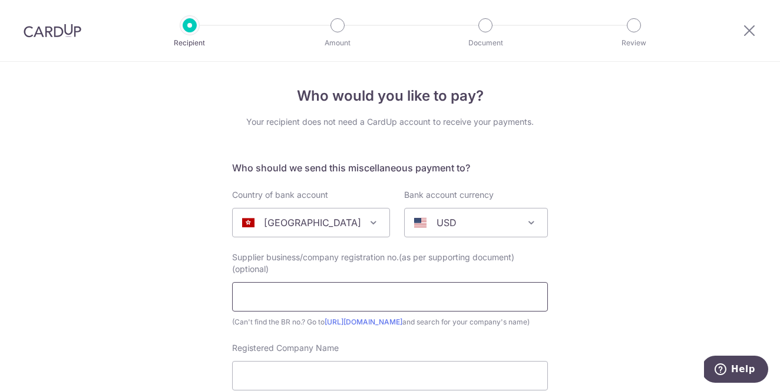
click at [323, 296] on input "text" at bounding box center [390, 296] width 316 height 29
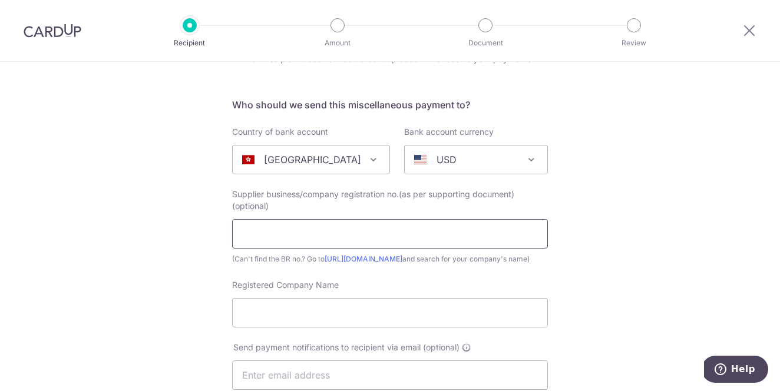
scroll to position [64, 0]
type input "R"
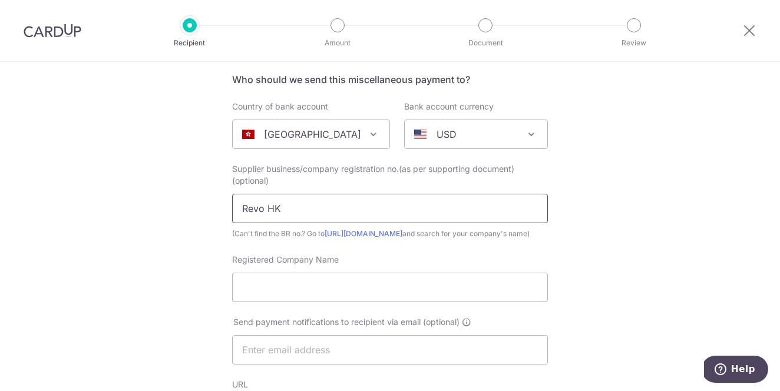
scroll to position [90, 0]
type input "Revo HK"
click at [363, 301] on input "Registered Company Name" at bounding box center [390, 286] width 316 height 29
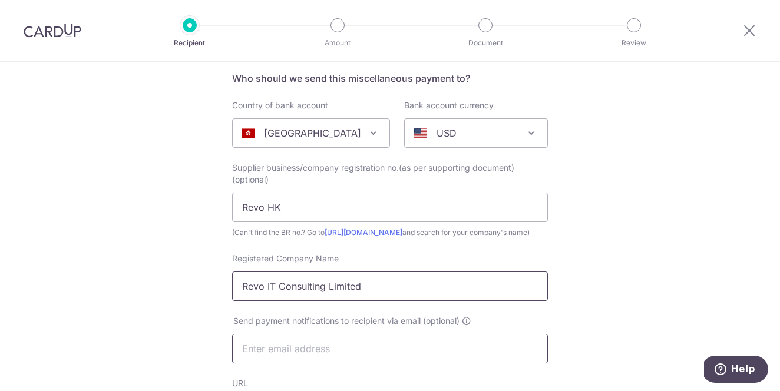
type input "Revo IT Consulting Limited"
click at [290, 362] on input "text" at bounding box center [390, 348] width 316 height 29
type input "r"
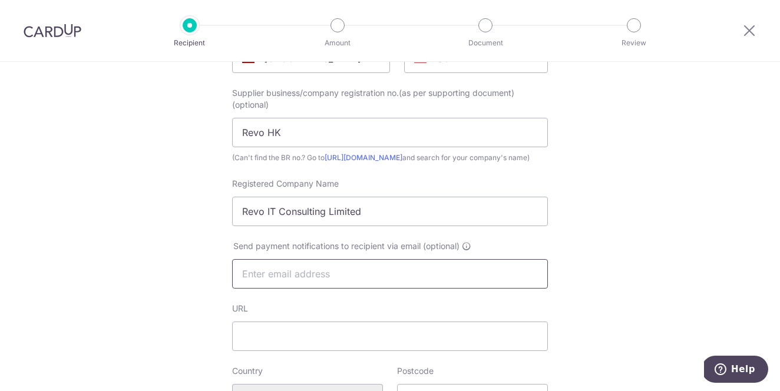
scroll to position [304, 0]
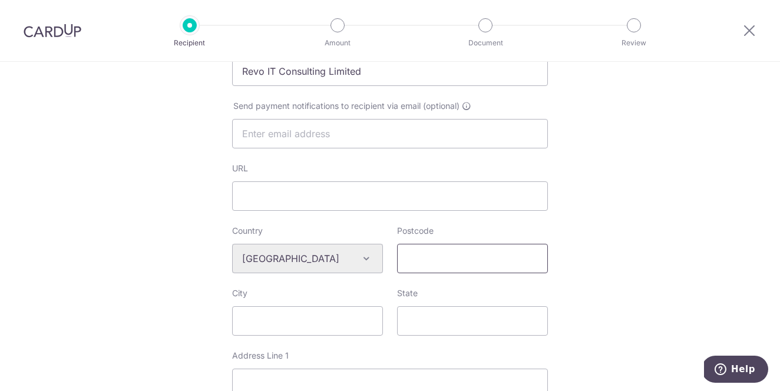
click at [432, 273] on input "Postcode" at bounding box center [472, 258] width 151 height 29
click at [296, 329] on input "City" at bounding box center [307, 320] width 151 height 29
type input "H"
type input "Wan Chai"
click at [427, 336] on input "State" at bounding box center [472, 320] width 151 height 29
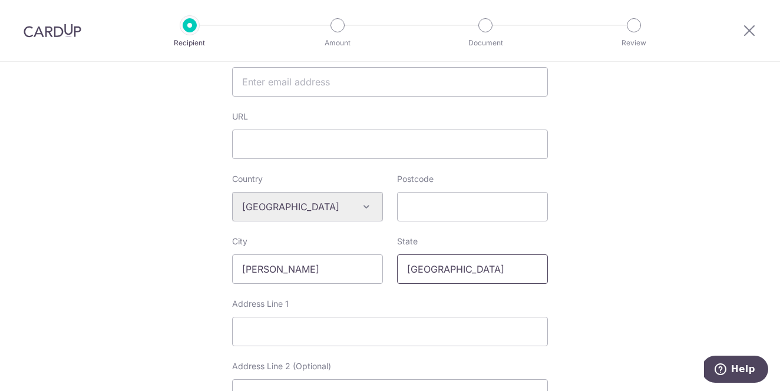
scroll to position [464, 0]
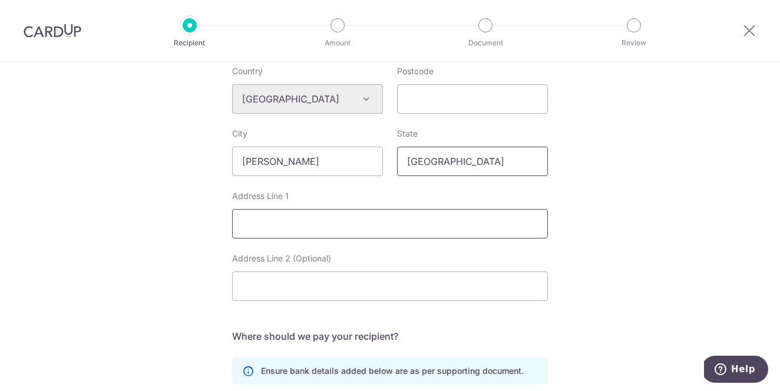
type input "[GEOGRAPHIC_DATA]"
click at [388, 239] on input "Address Line 1" at bounding box center [390, 223] width 316 height 29
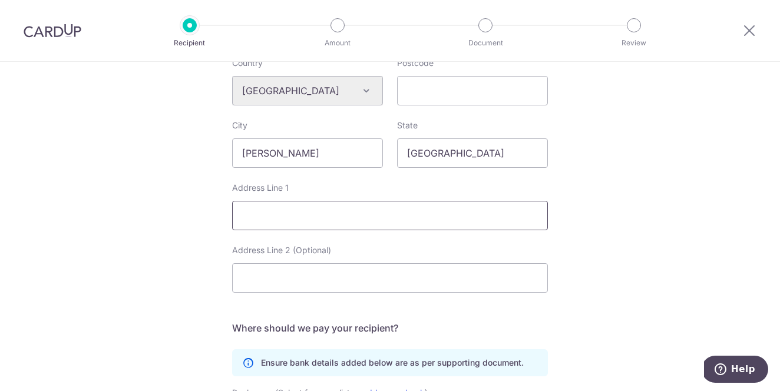
scroll to position [478, 0]
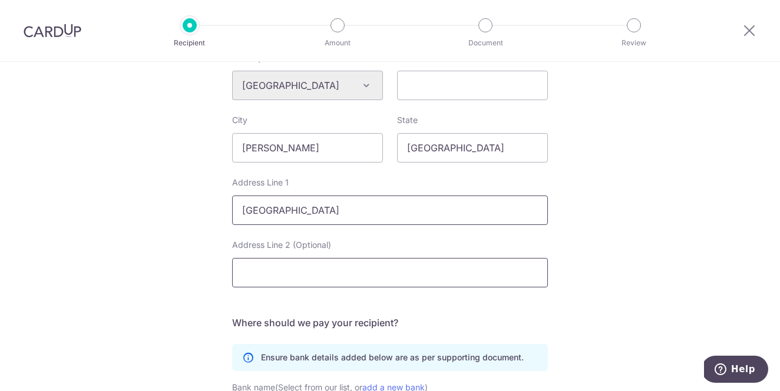
type input "301 Thomson Centre"
click at [323, 280] on input "Address Line 2 (Optional)" at bounding box center [390, 272] width 316 height 29
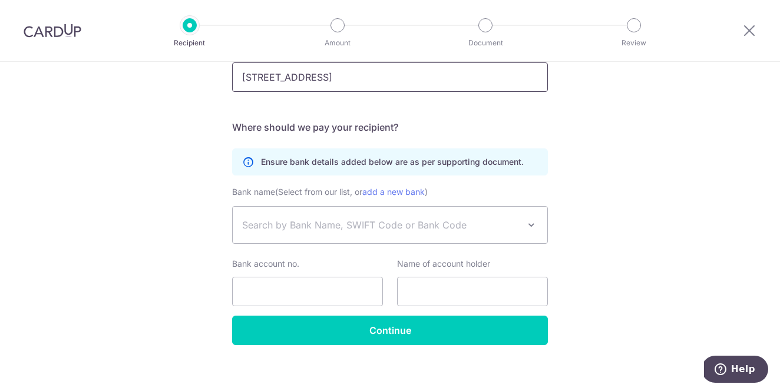
scroll to position [694, 0]
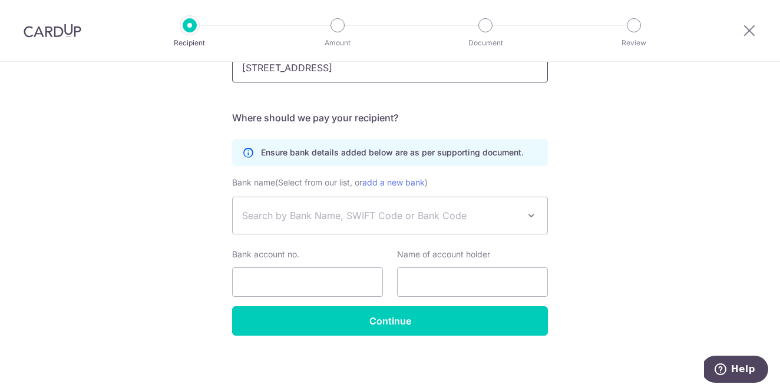
type input "76-78 Thomson Road"
click at [289, 215] on span "Search by Bank Name, SWIFT Code or Bank Code" at bounding box center [380, 215] width 277 height 14
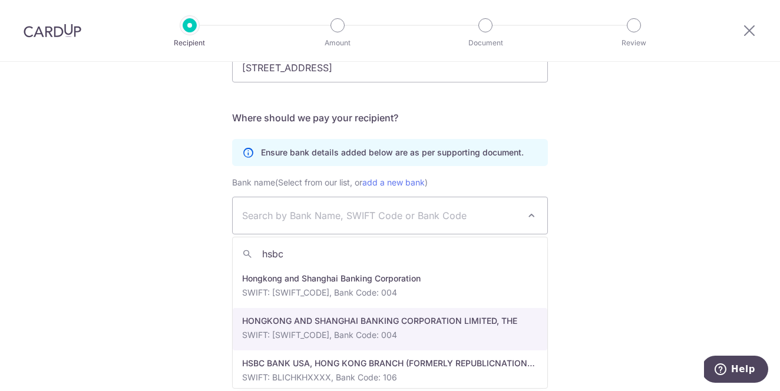
type input "hsbc"
select select "1200"
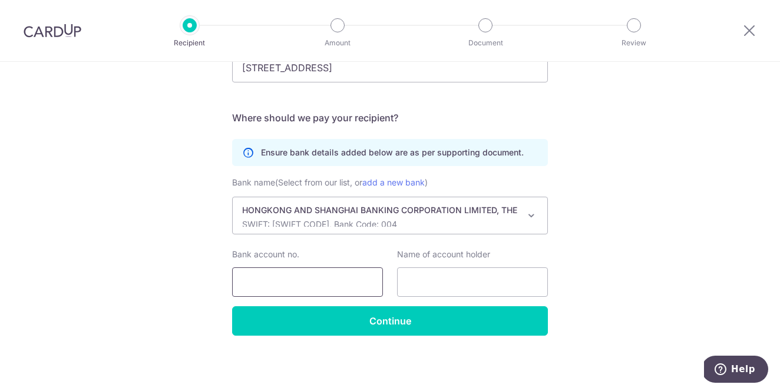
click at [306, 288] on input "Bank account no." at bounding box center [307, 281] width 151 height 29
type input "9"
type input "809449598838"
click at [439, 280] on input "text" at bounding box center [472, 281] width 151 height 29
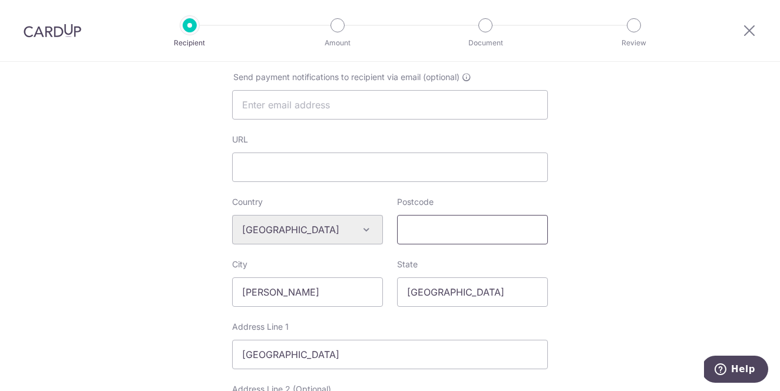
scroll to position [114, 0]
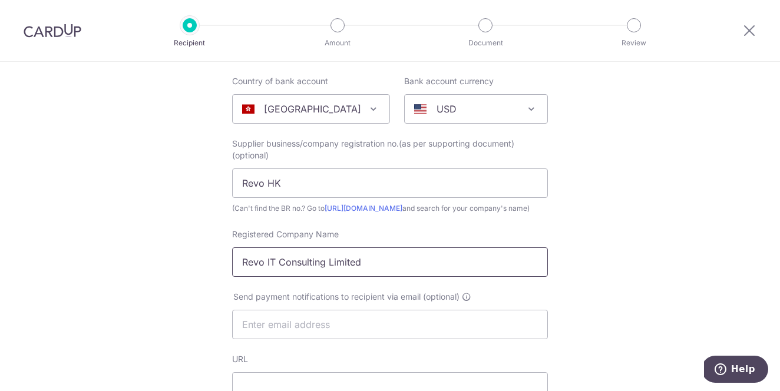
type input "R"
drag, startPoint x: 384, startPoint y: 281, endPoint x: 312, endPoint y: 253, distance: 77.5
click at [299, 256] on div "Registered Company Name Revo IT Consulting Limited" at bounding box center [390, 253] width 316 height 48
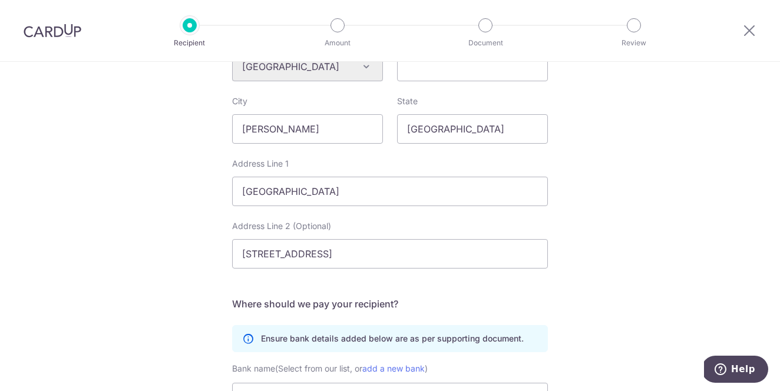
scroll to position [694, 0]
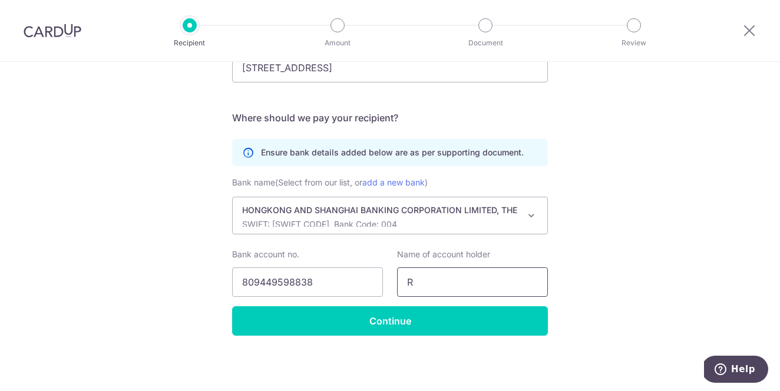
click at [438, 284] on input "R" at bounding box center [472, 281] width 151 height 29
paste input "Revo IT Consulting Limited"
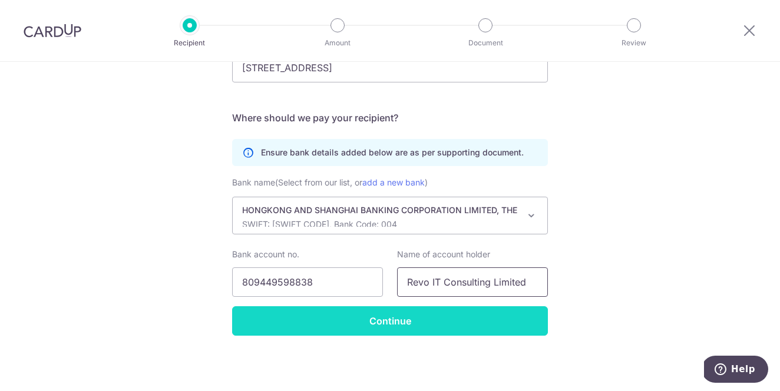
type input "Revo IT Consulting Limited"
click at [413, 320] on input "Continue" at bounding box center [390, 320] width 316 height 29
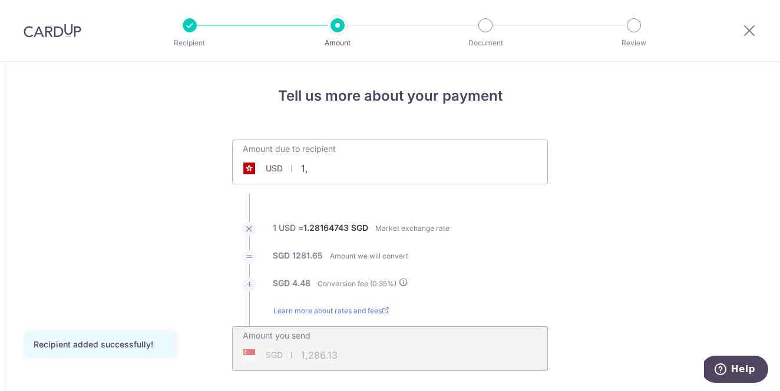
type input "1"
click at [529, 262] on li "SGD 1281.65 Amount we will convert" at bounding box center [390, 264] width 316 height 28
type input "2,000.00"
type input "2,572.25"
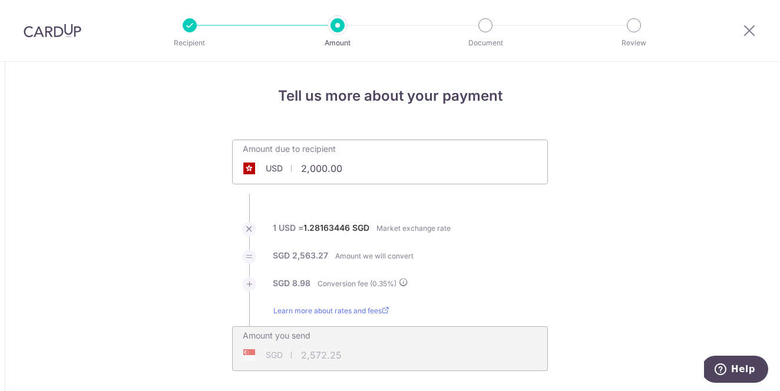
click at [529, 261] on li "SGD 2,563.27 Amount we will convert" at bounding box center [390, 264] width 316 height 28
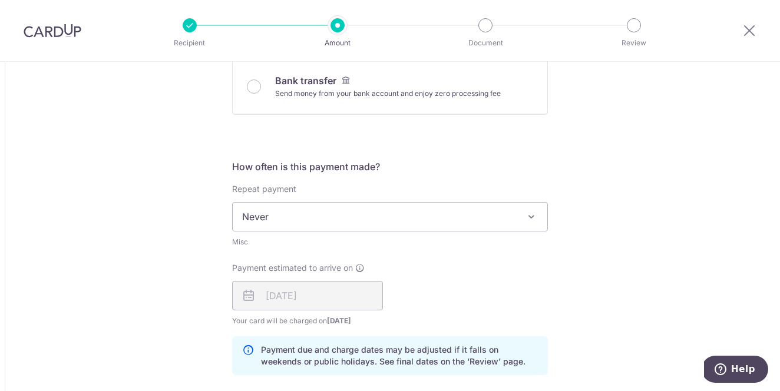
scroll to position [542, 0]
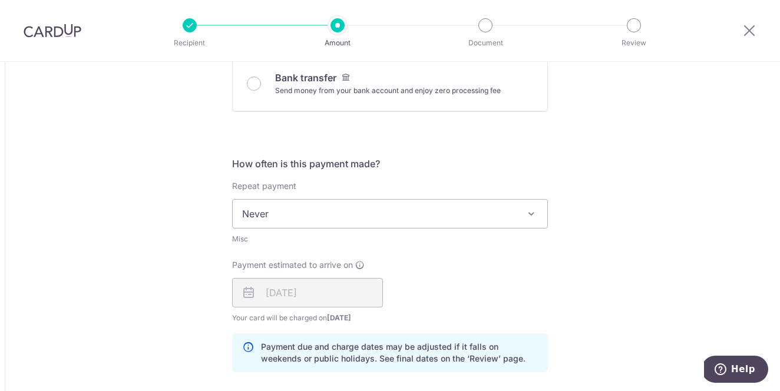
click at [508, 200] on span "Never" at bounding box center [390, 214] width 314 height 28
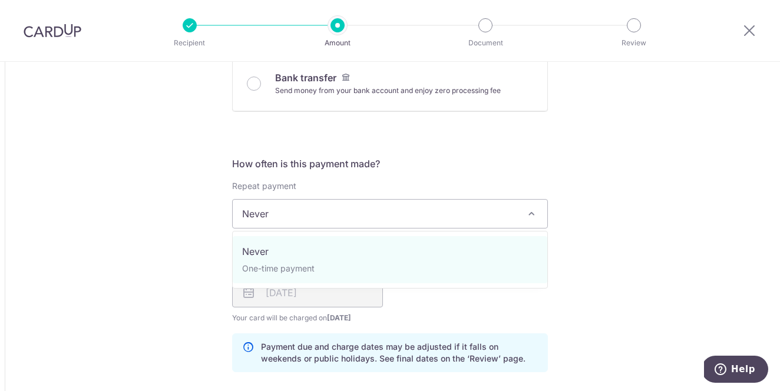
click at [499, 211] on span "Never" at bounding box center [390, 214] width 314 height 28
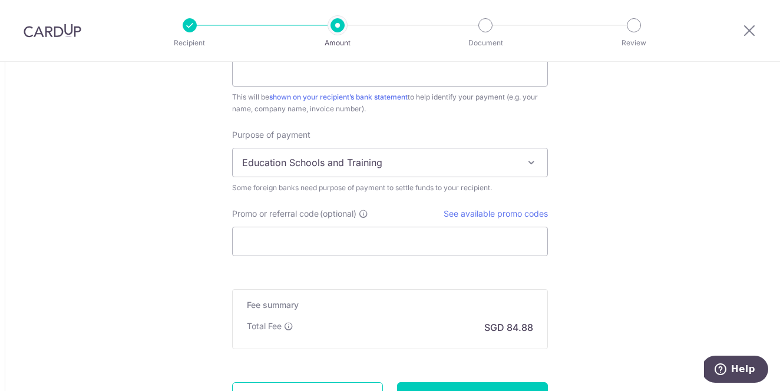
scroll to position [953, 0]
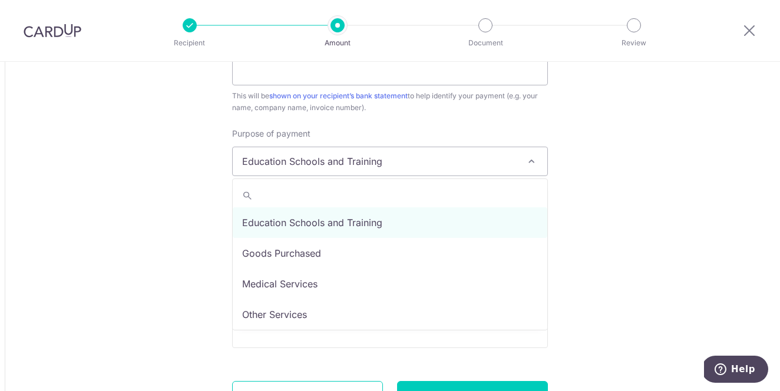
click at [517, 161] on span "Education Schools and Training" at bounding box center [390, 161] width 314 height 28
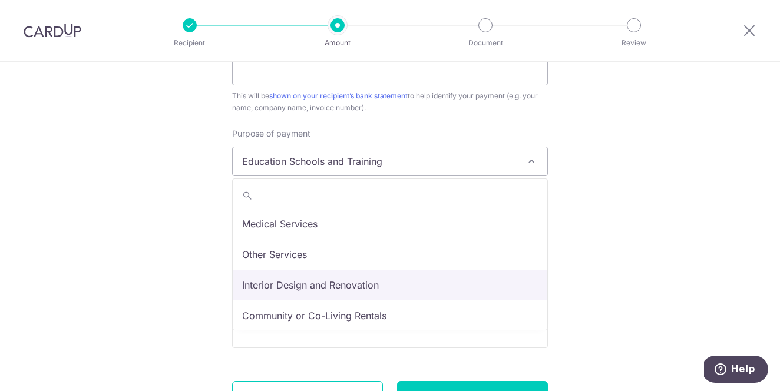
scroll to position [52, 0]
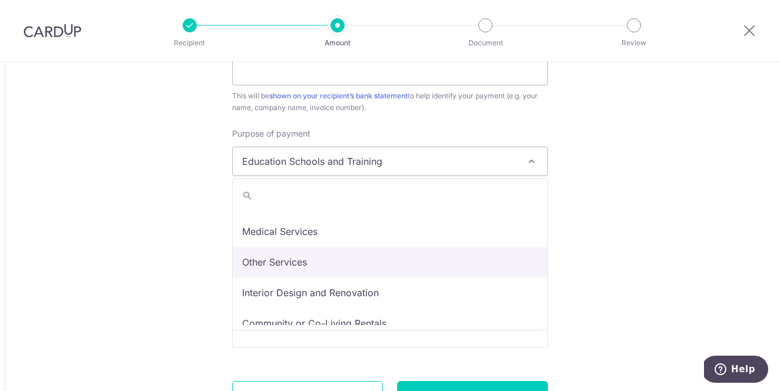
select select "Other Services"
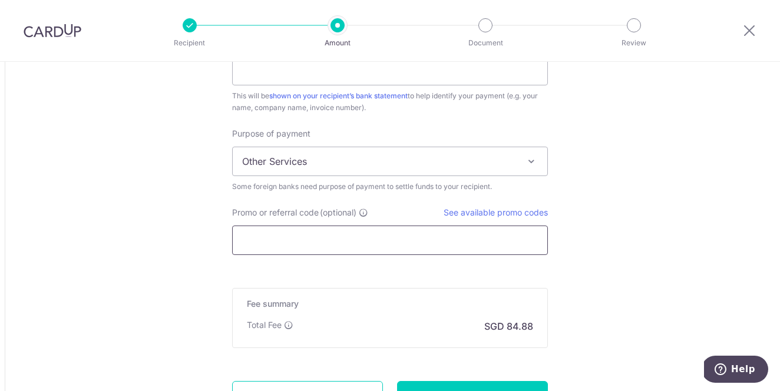
click at [469, 243] on input "Promo or referral code (optional)" at bounding box center [390, 240] width 316 height 29
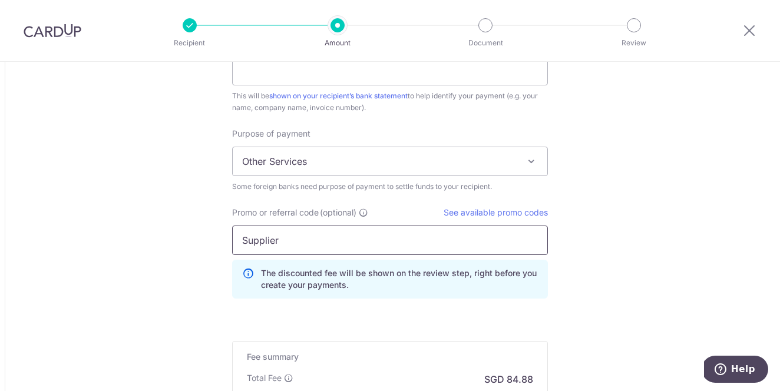
type input "Supplier"
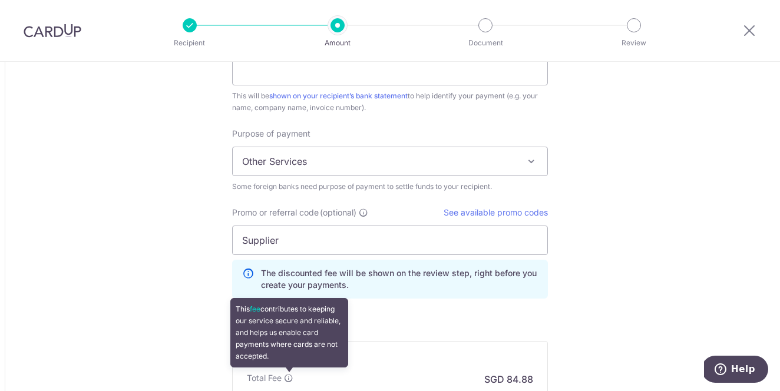
click at [289, 378] on icon at bounding box center [288, 377] width 9 height 9
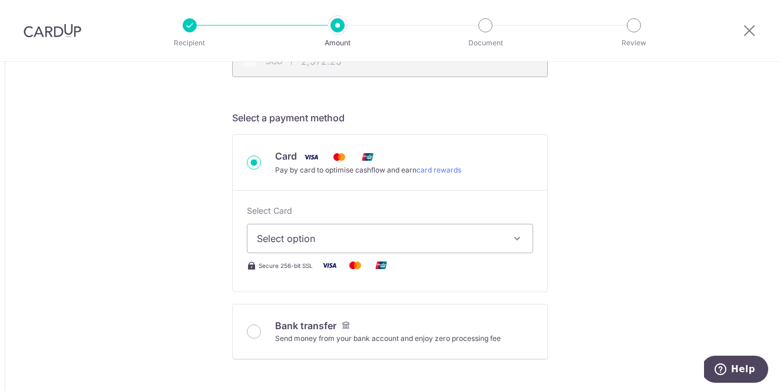
scroll to position [297, 0]
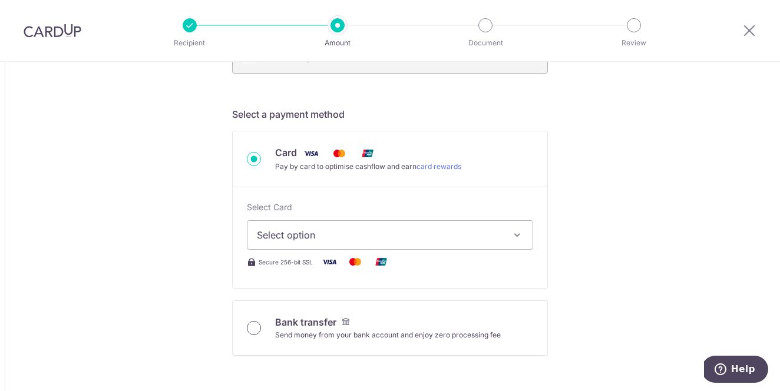
click at [254, 327] on input "Bank transfer Send money from your bank account and enjoy zero processing fee" at bounding box center [254, 328] width 14 height 14
radio input "true"
type input "2,000.00"
type input "2,568.48"
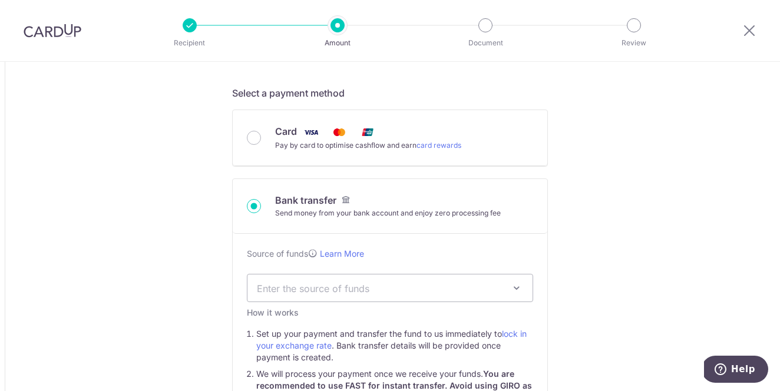
scroll to position [321, 0]
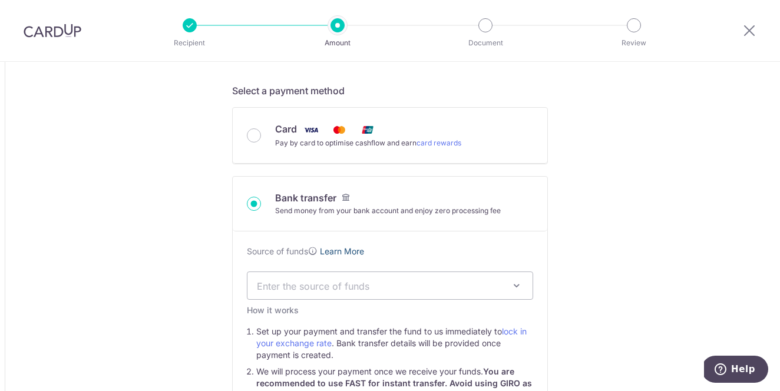
click at [352, 252] on link "Learn More" at bounding box center [342, 251] width 44 height 10
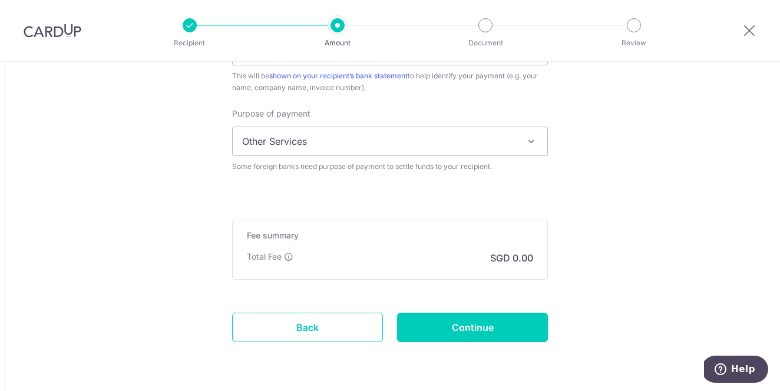
scroll to position [1141, 0]
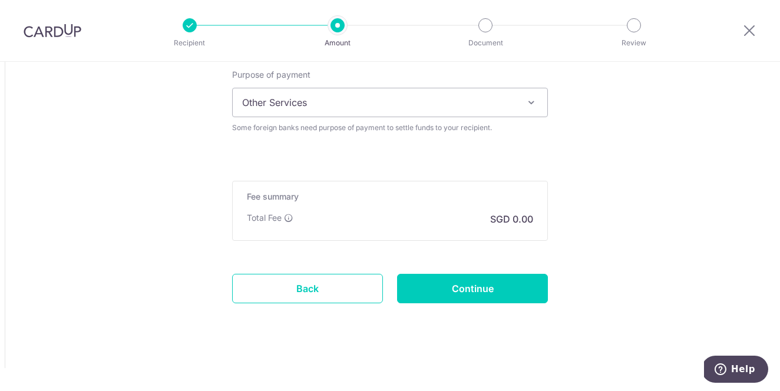
click at [750, 32] on icon at bounding box center [749, 30] width 14 height 15
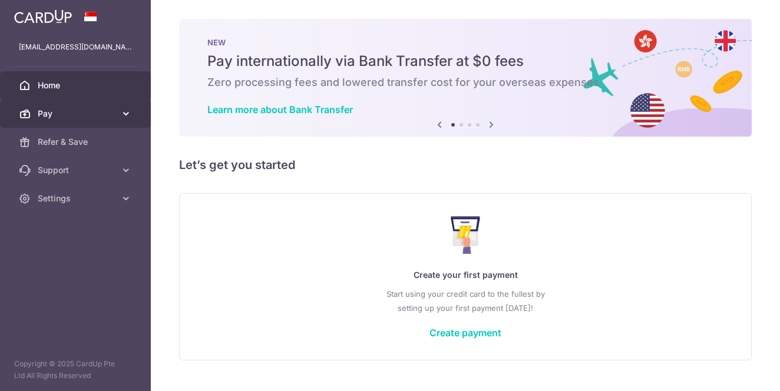
click at [77, 107] on link "Pay" at bounding box center [75, 114] width 151 height 28
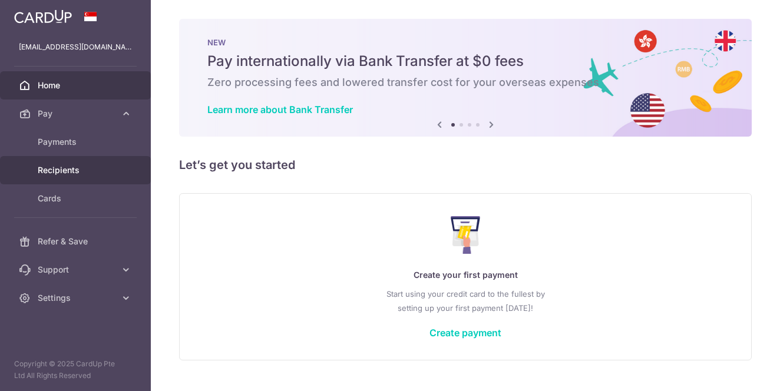
click at [82, 168] on span "Recipients" at bounding box center [77, 170] width 78 height 12
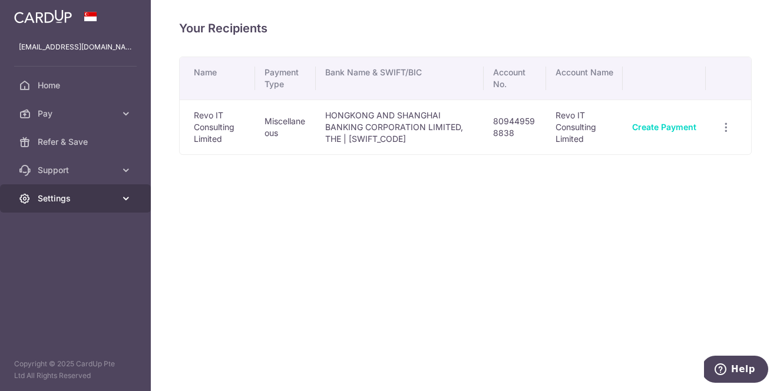
click at [100, 201] on span "Settings" at bounding box center [77, 199] width 78 height 12
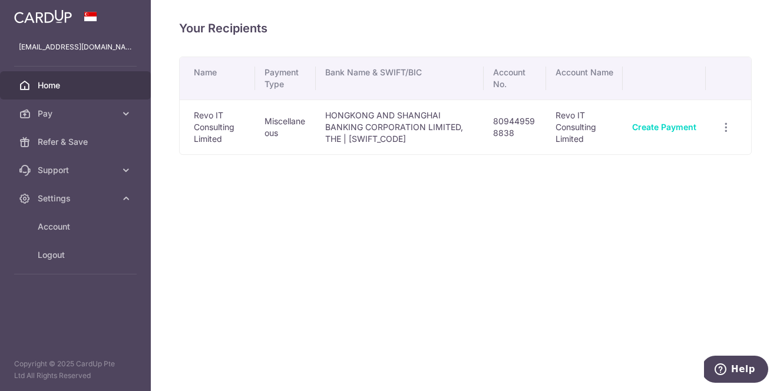
click at [78, 87] on span "Home" at bounding box center [77, 86] width 78 height 12
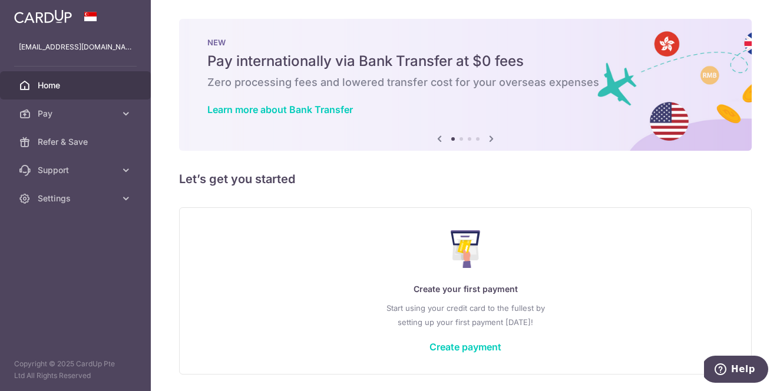
scroll to position [39, 0]
